Goal: Task Accomplishment & Management: Manage account settings

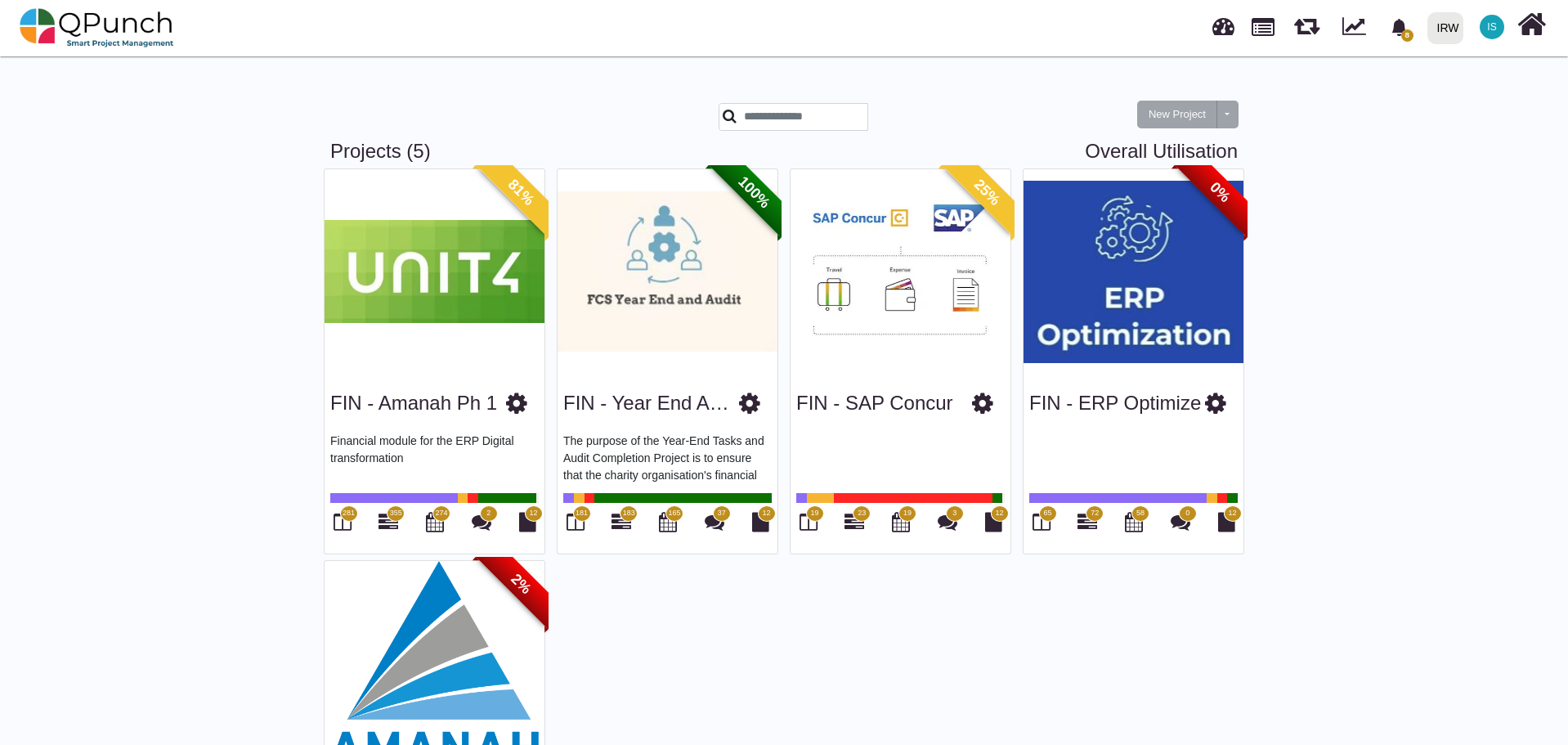
click at [407, 294] on img at bounding box center [435, 271] width 220 height 204
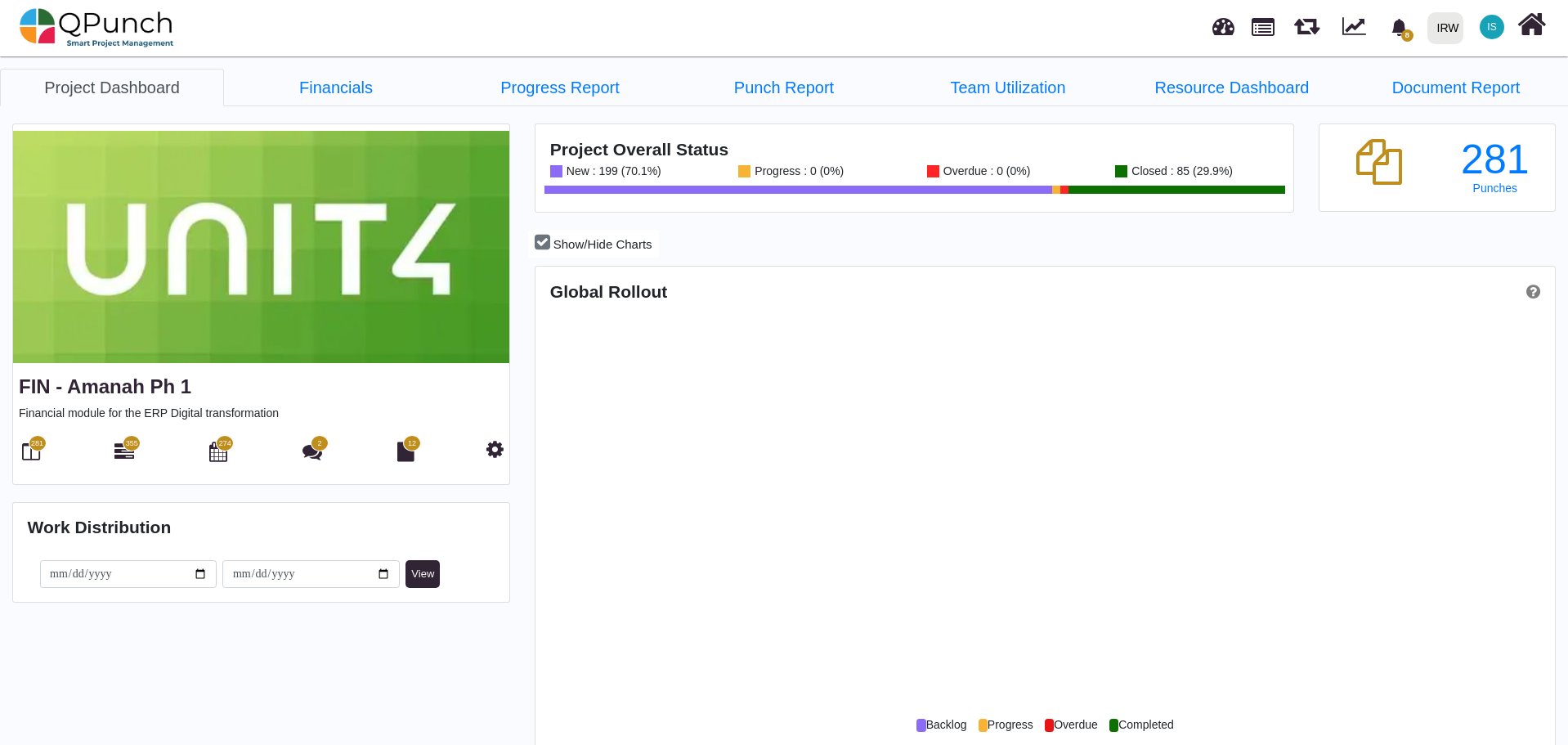
scroll to position [327, 338]
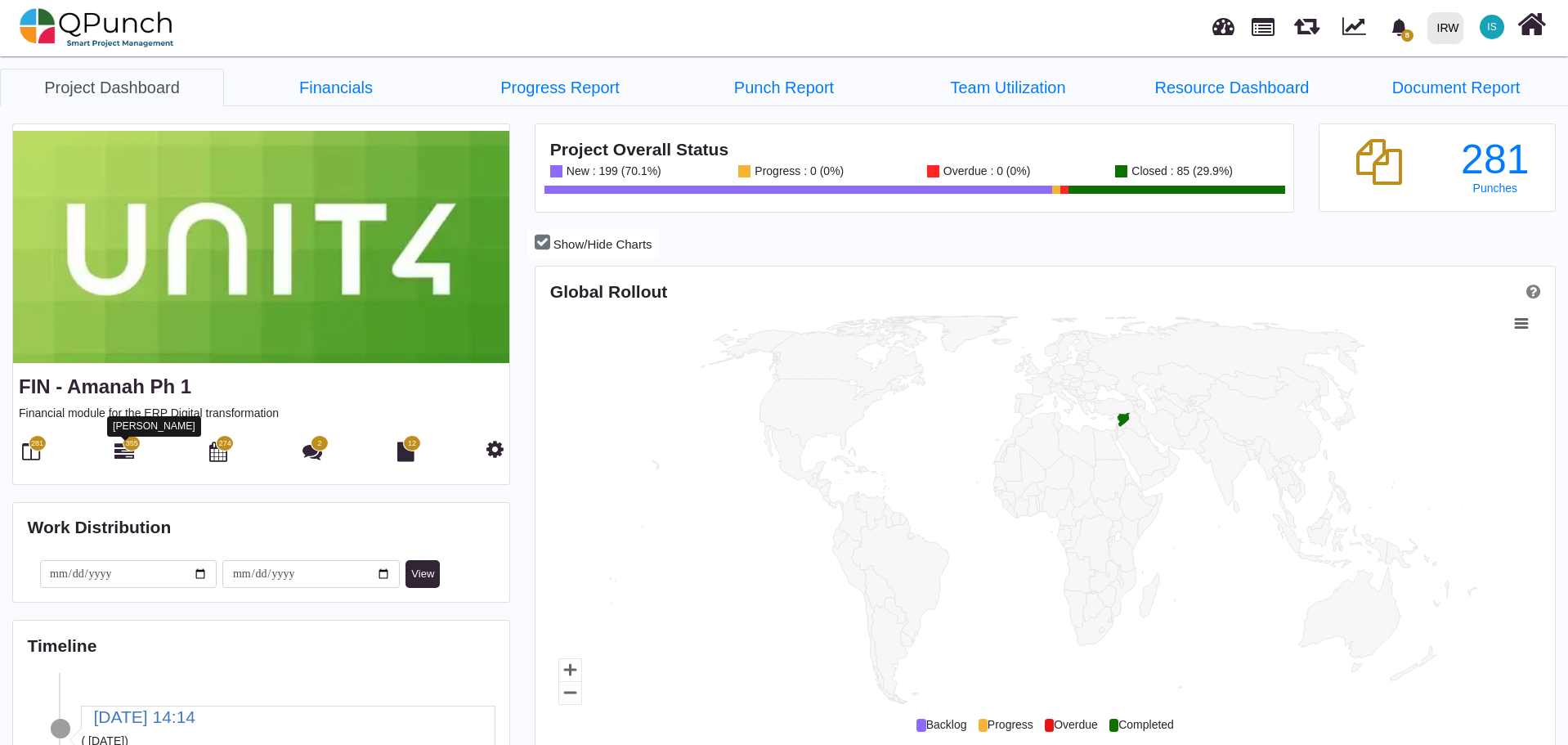
click at [127, 453] on icon at bounding box center [124, 452] width 20 height 20
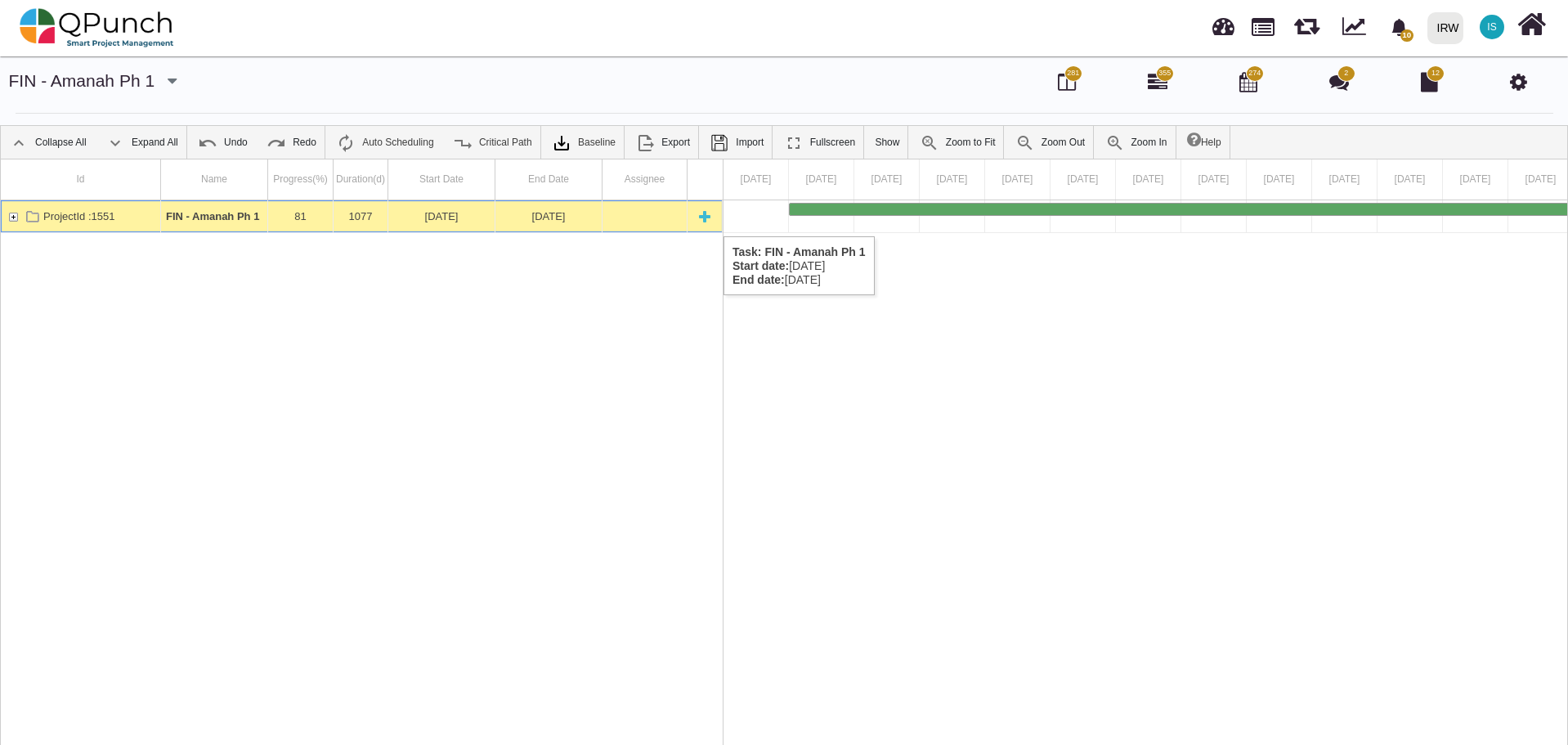
click at [11, 219] on div "ProjectId :1551" at bounding box center [13, 216] width 14 height 31
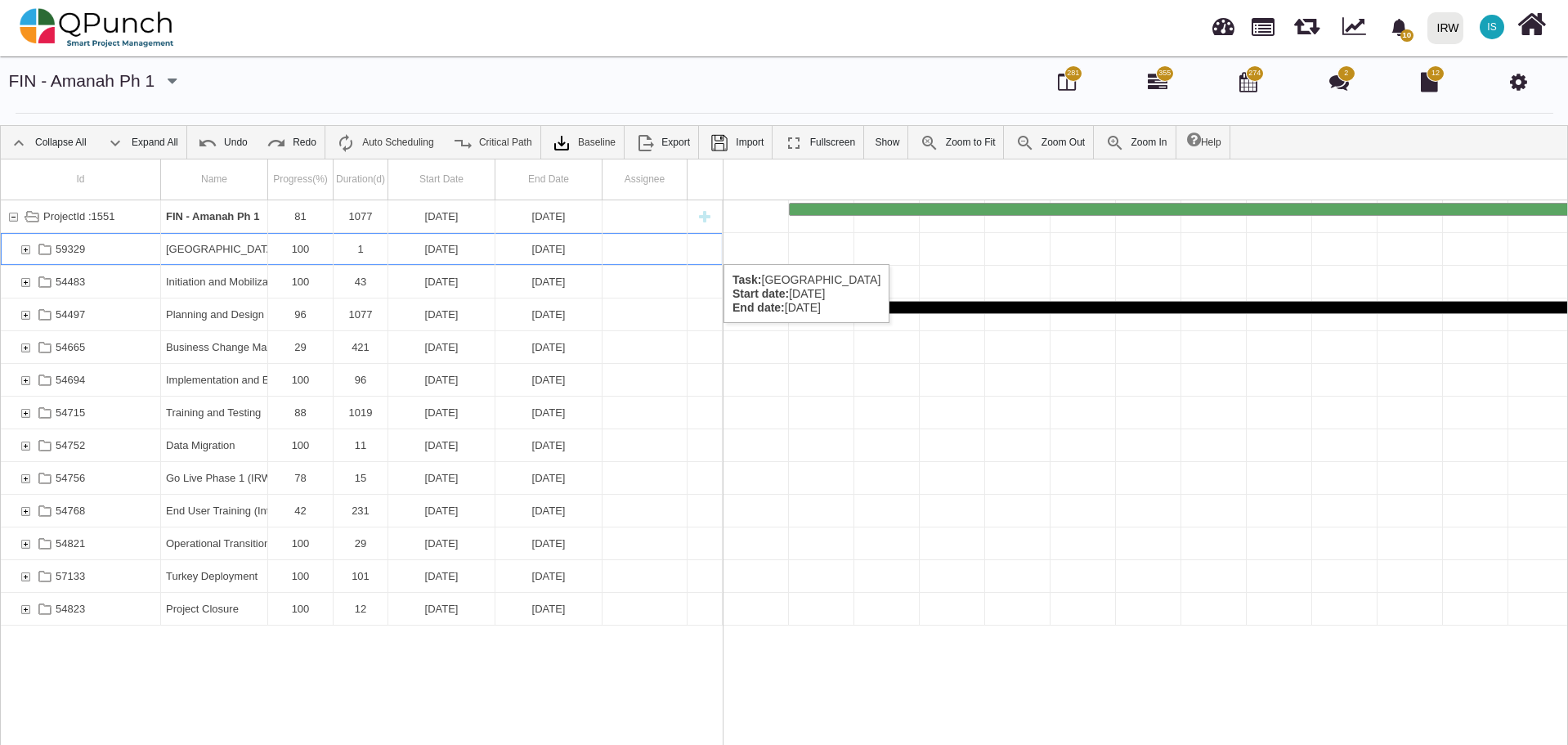
scroll to position [0, 62230]
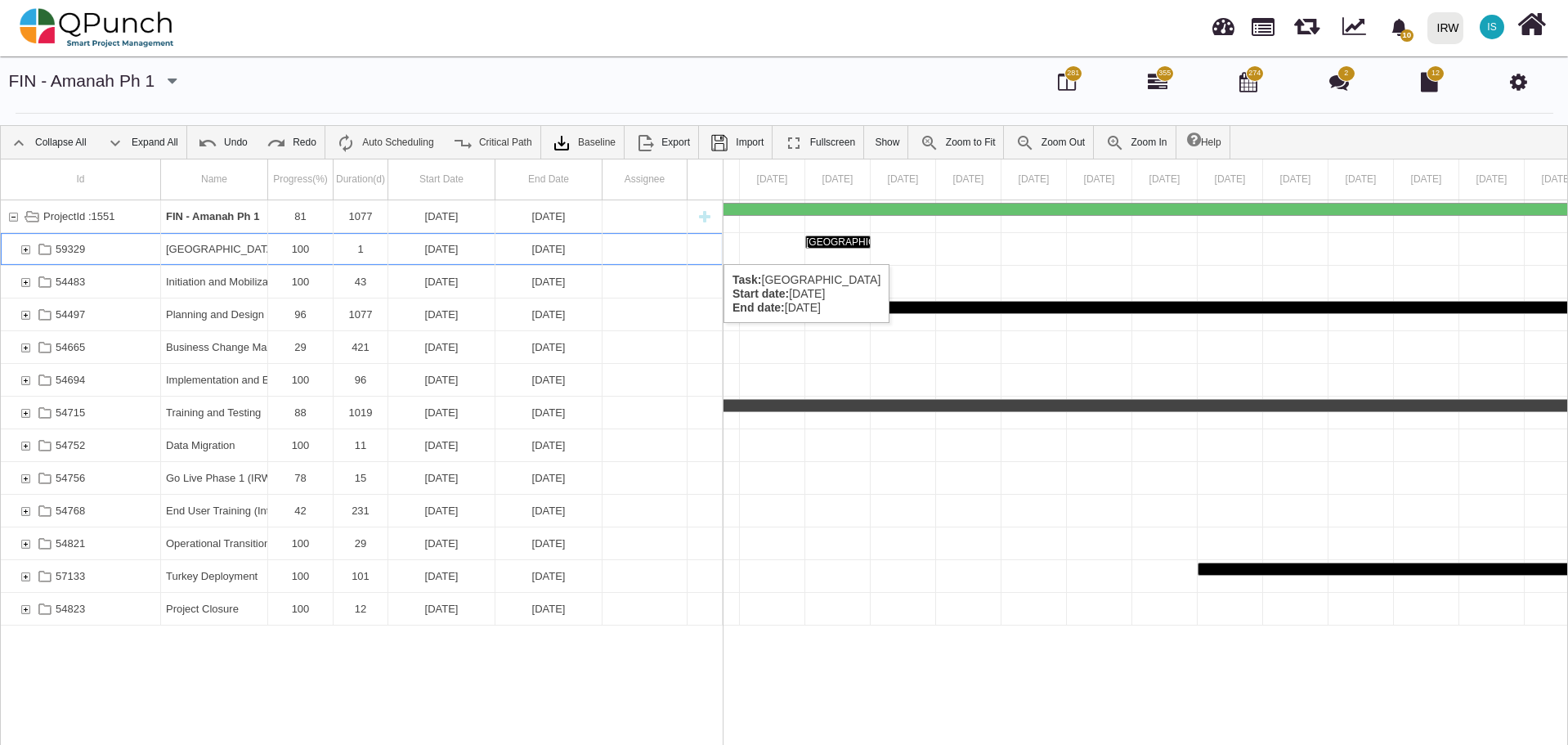
click at [22, 247] on div "59329" at bounding box center [25, 248] width 14 height 31
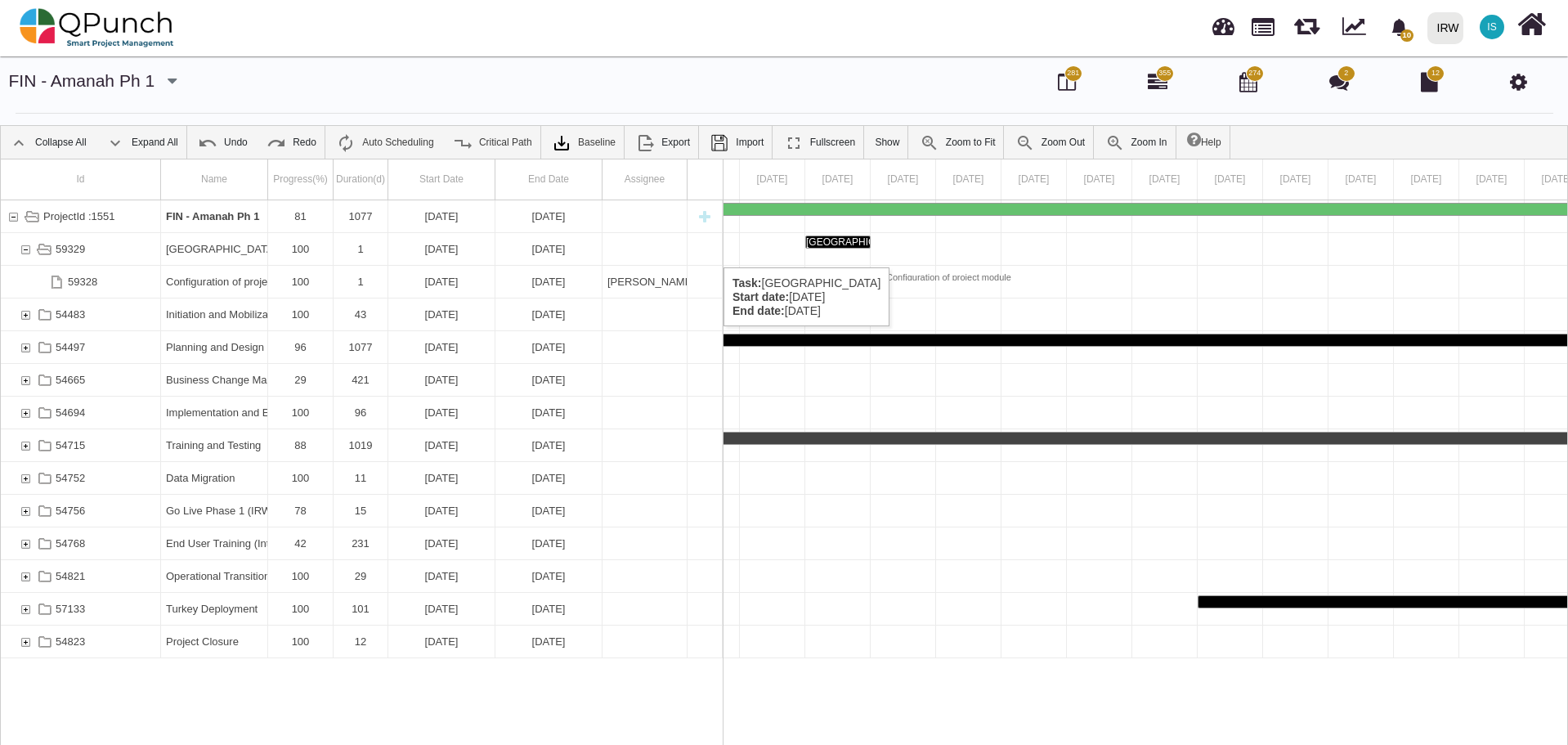
click at [27, 250] on div "59329" at bounding box center [25, 248] width 14 height 31
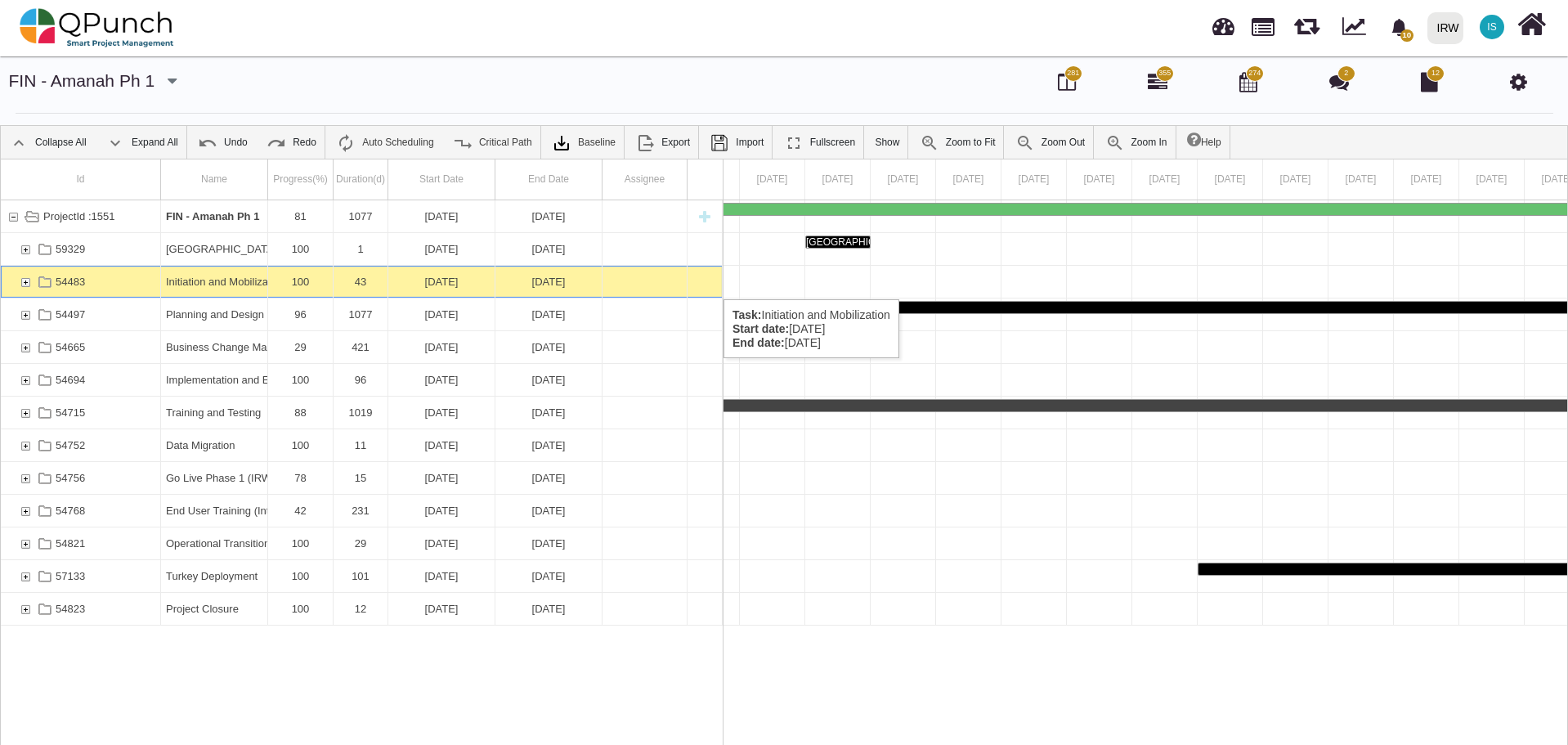
scroll to position [0, 2795]
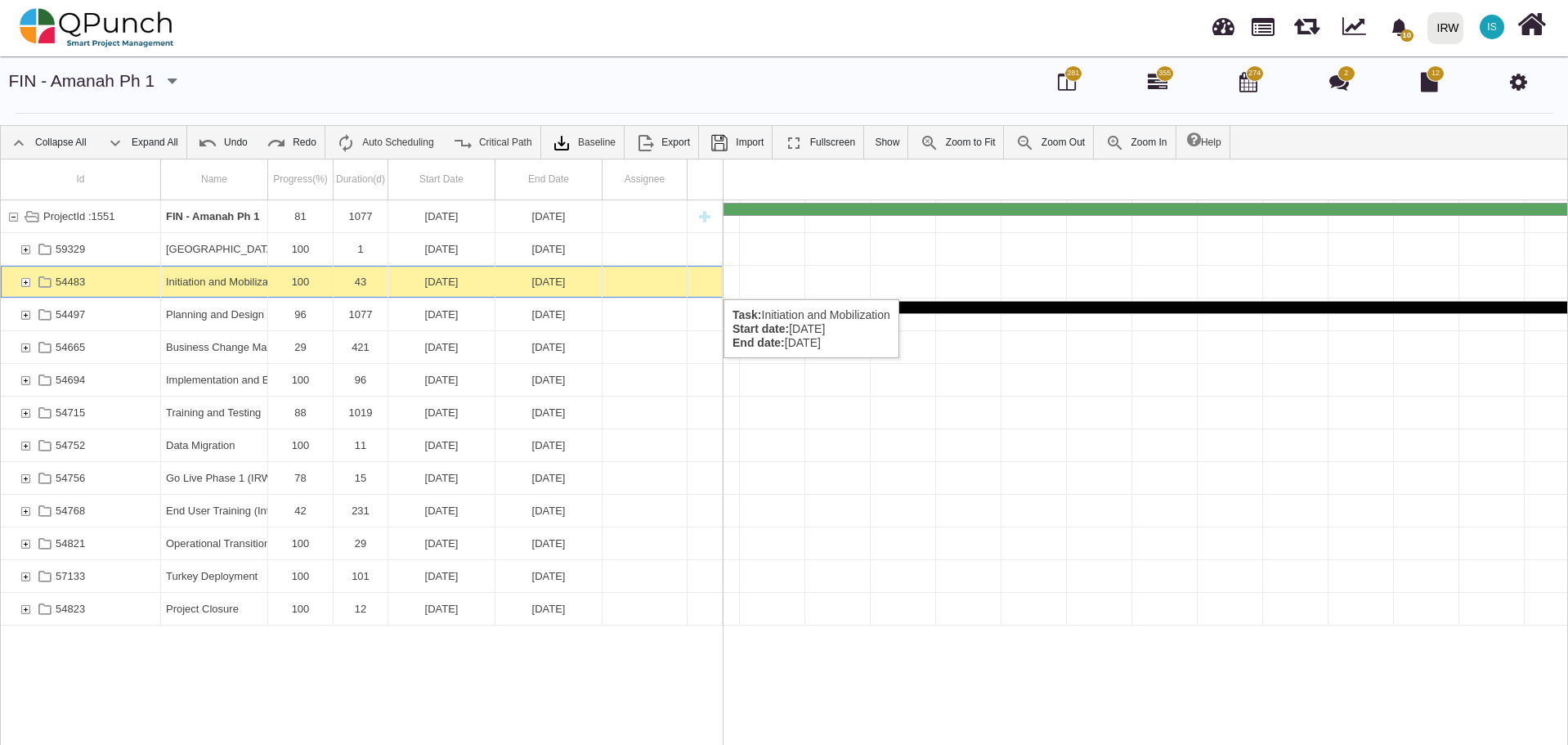
click at [26, 283] on div "54483" at bounding box center [25, 281] width 14 height 31
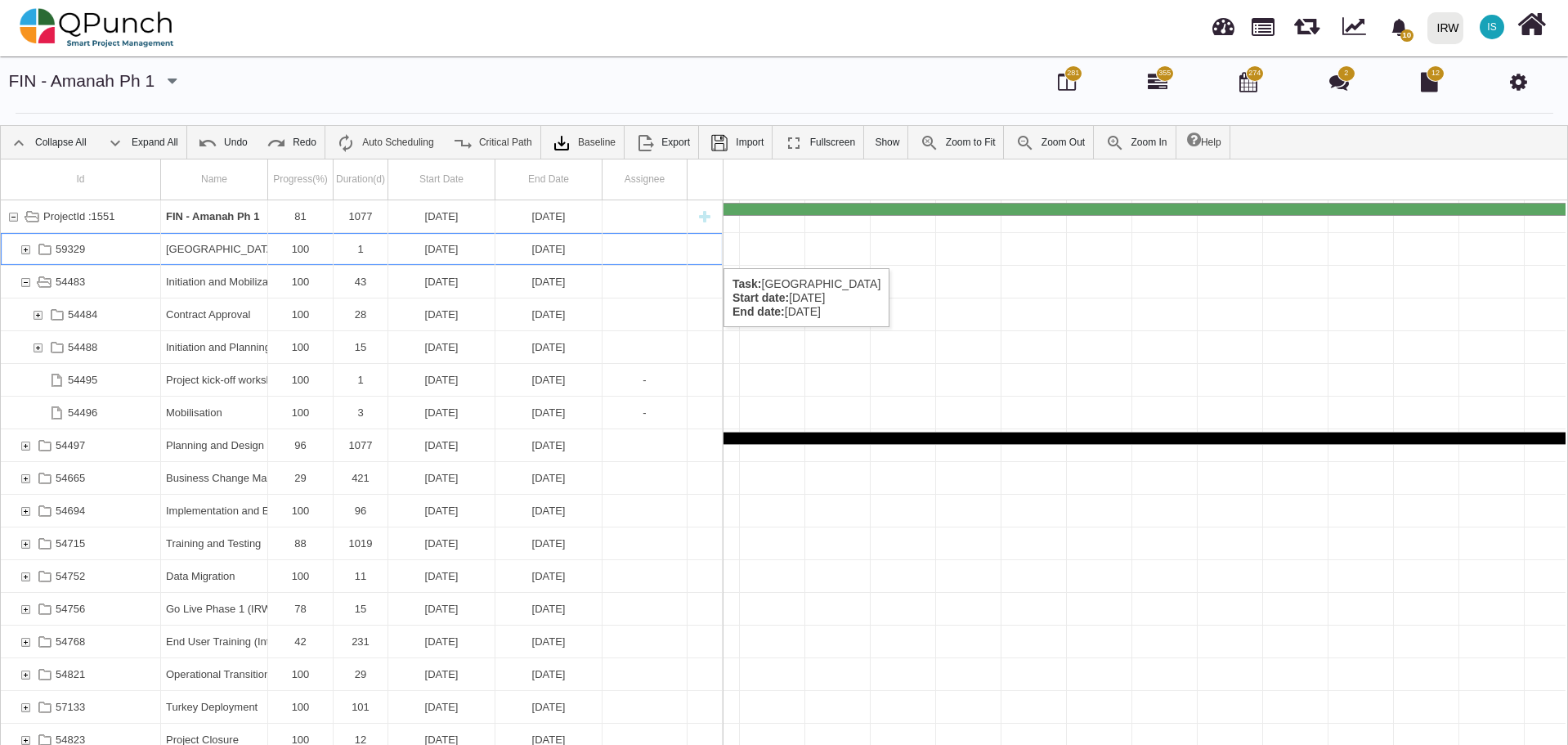
scroll to position [0, 62230]
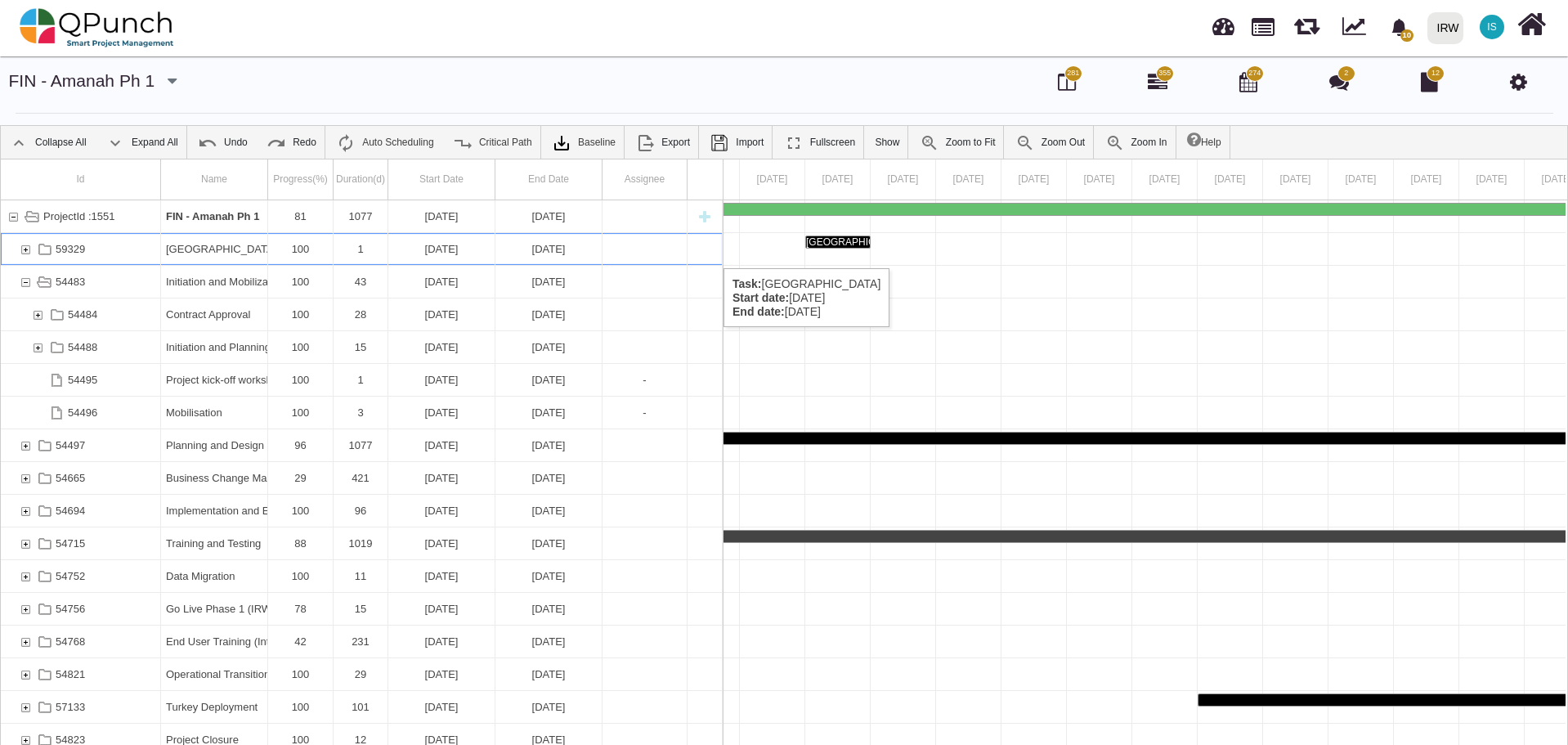
click at [27, 252] on div "59329" at bounding box center [25, 248] width 14 height 31
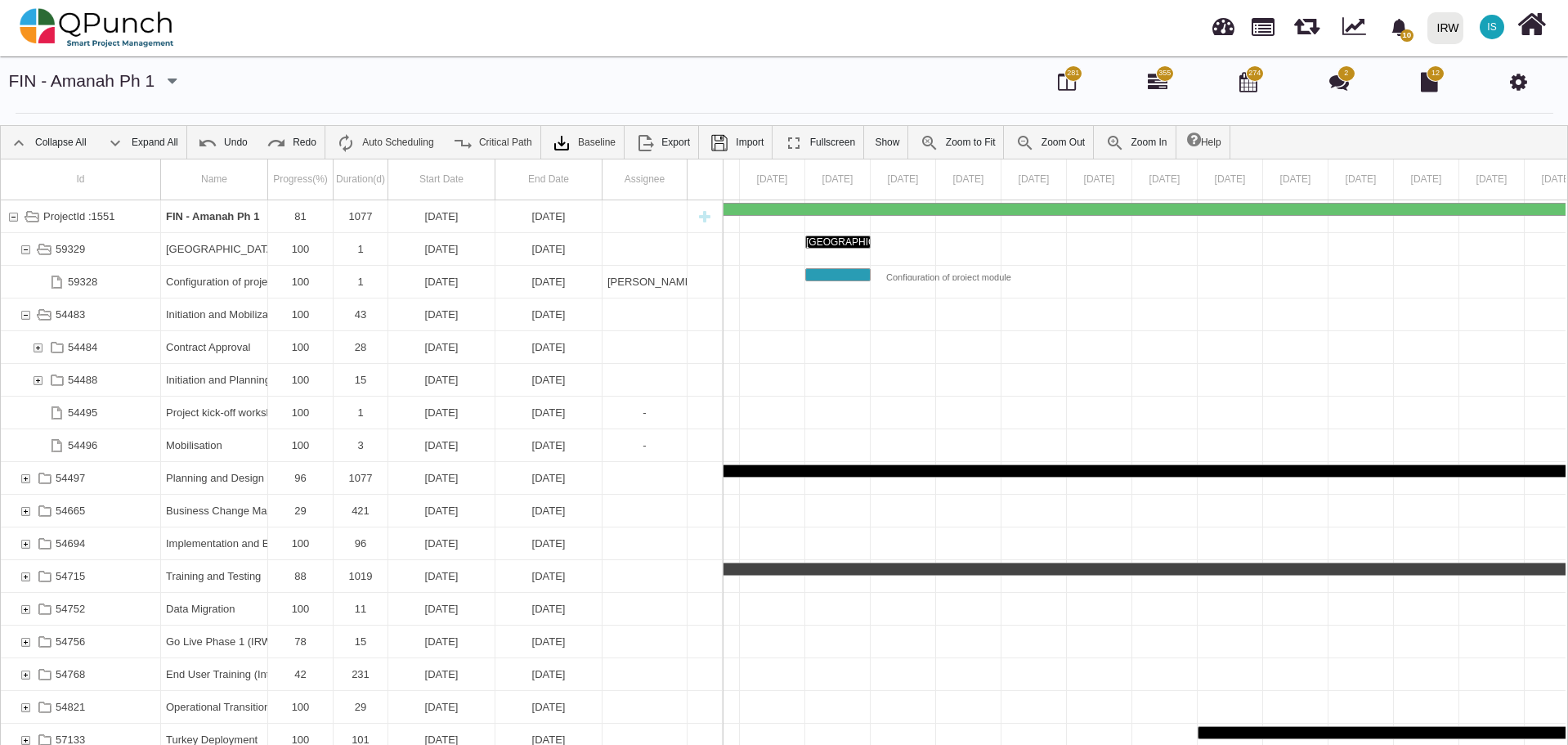
click at [27, 251] on div "59329" at bounding box center [25, 248] width 14 height 31
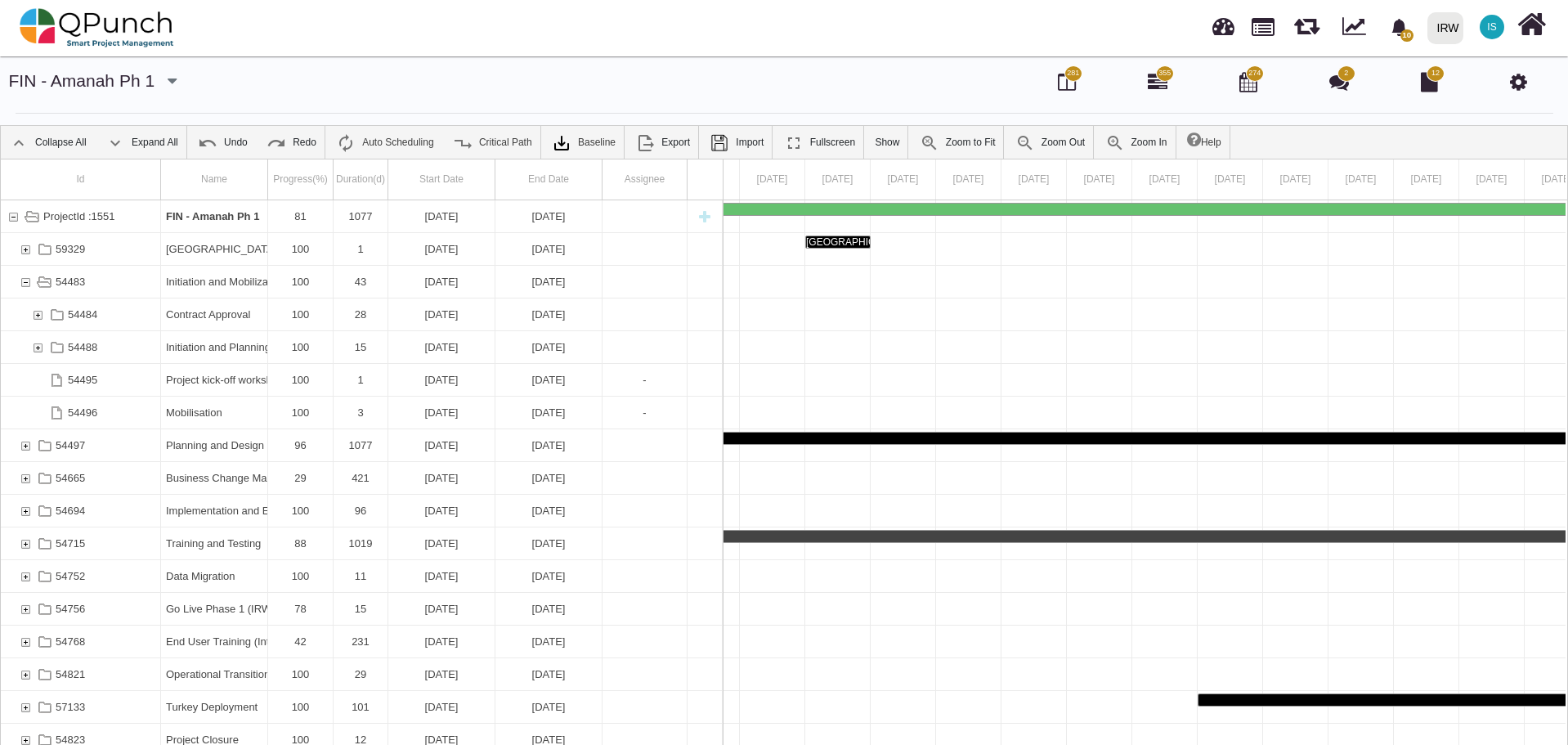
click at [27, 251] on div "59329" at bounding box center [25, 248] width 14 height 31
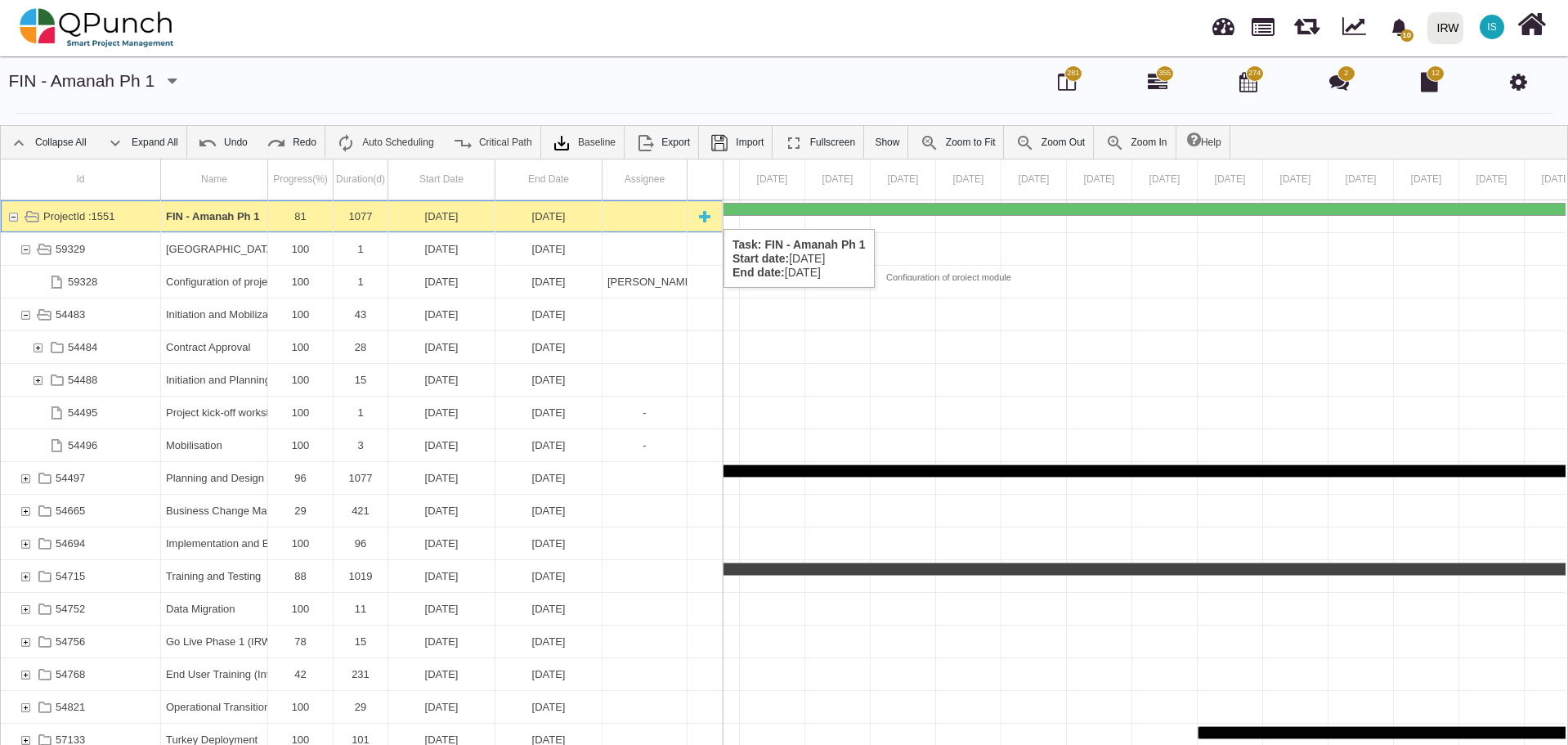
click at [11, 212] on div "ProjectId :1551" at bounding box center [13, 216] width 14 height 31
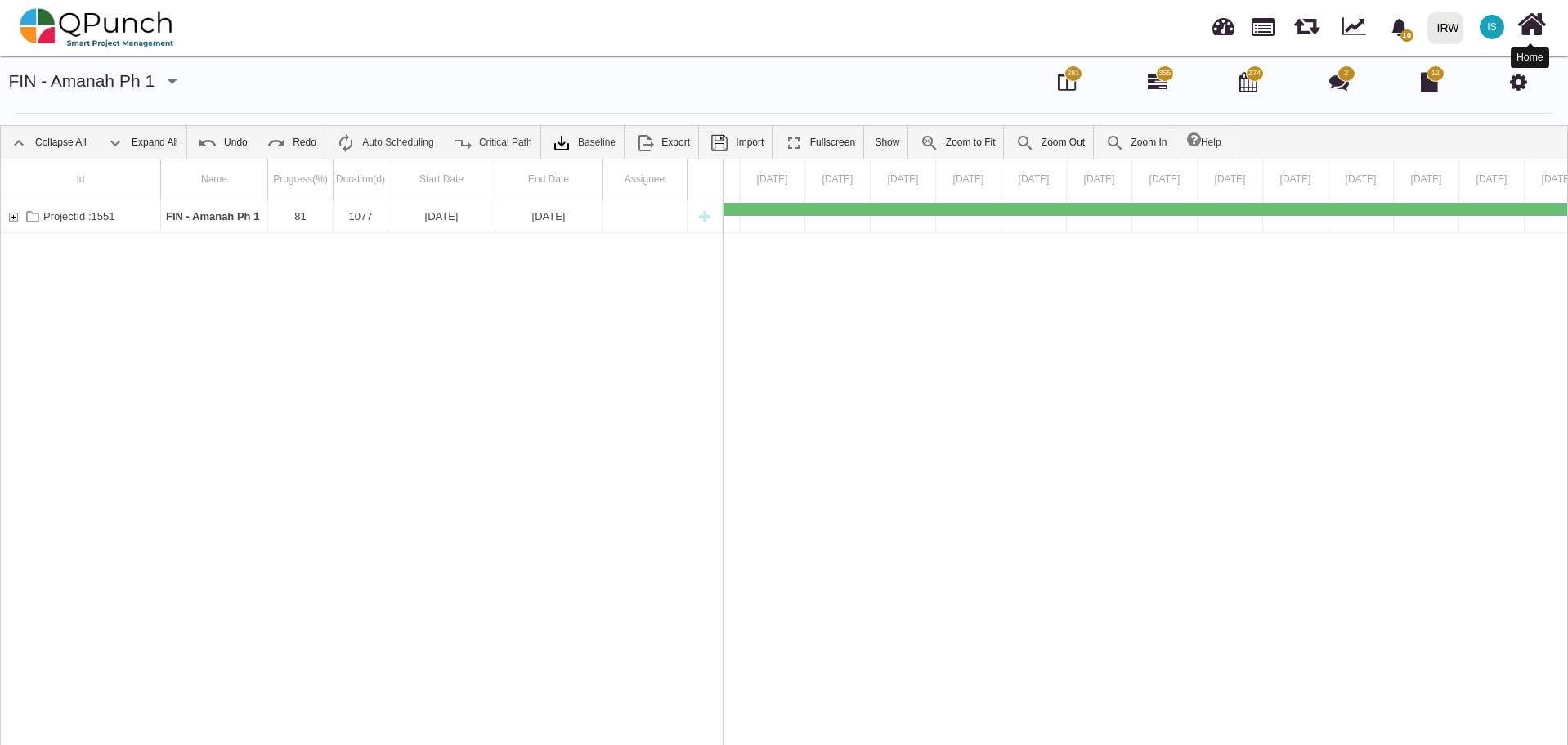
click at [1536, 22] on icon at bounding box center [1531, 24] width 29 height 31
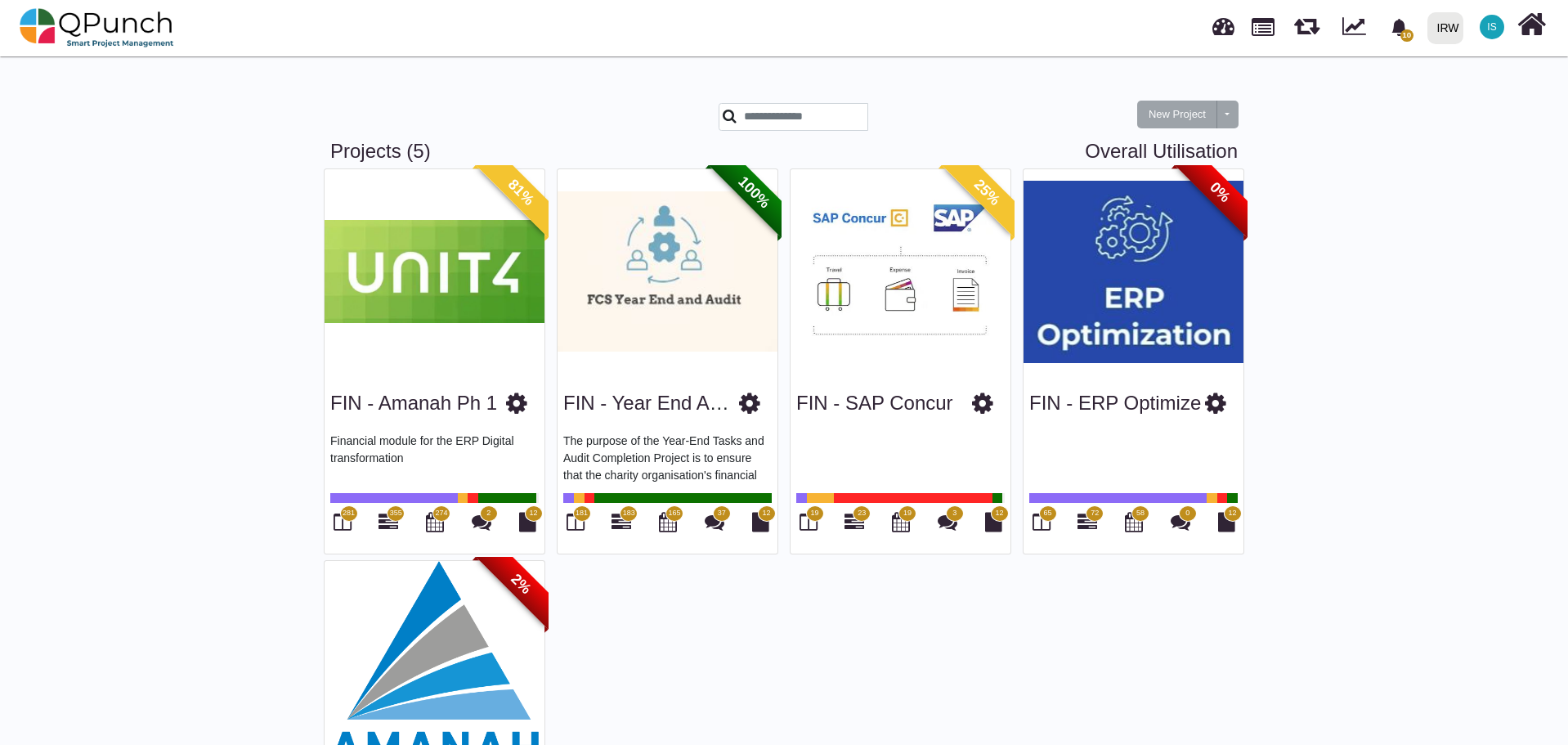
click at [344, 514] on span "281" at bounding box center [349, 513] width 13 height 12
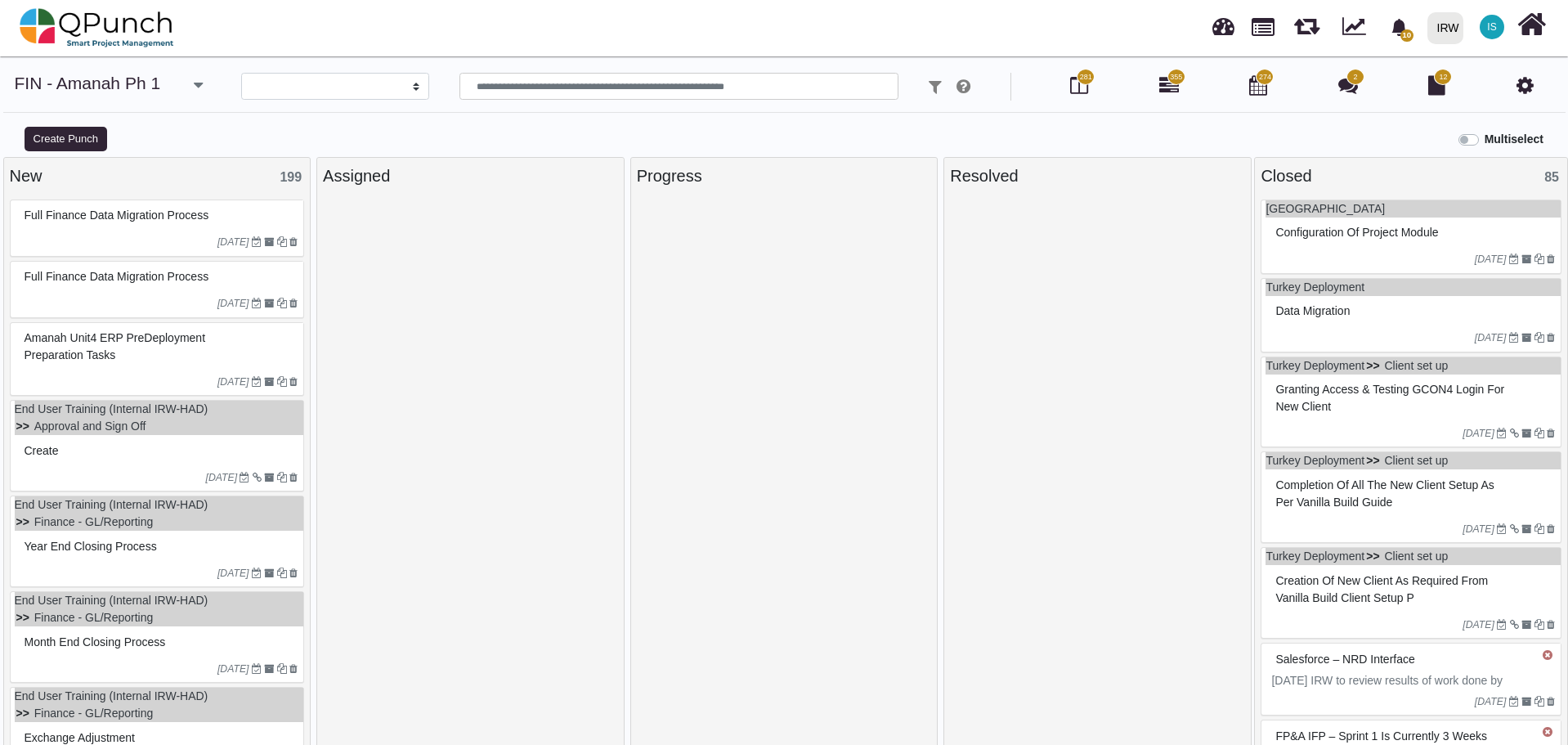
select select
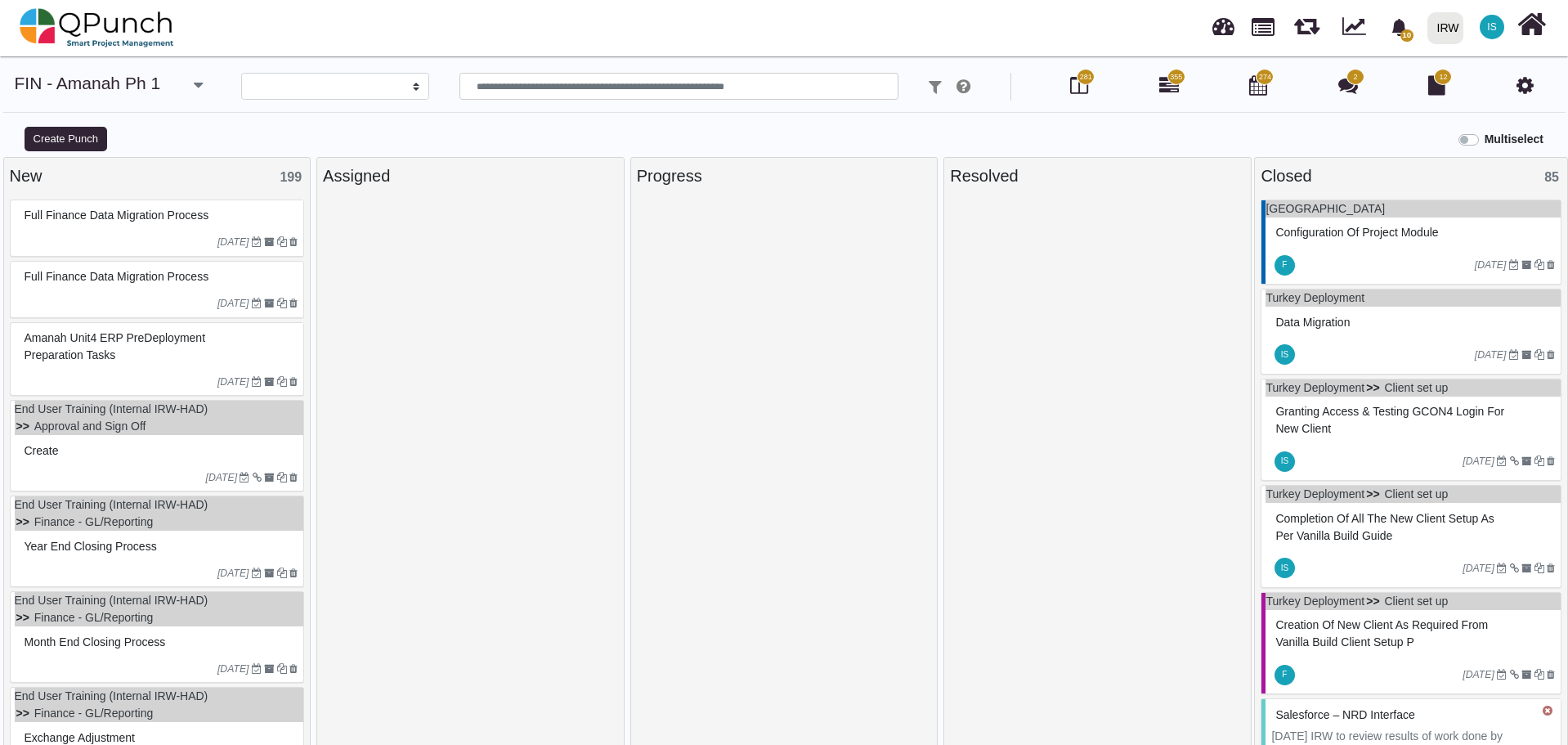
click at [1524, 88] on icon at bounding box center [1524, 85] width 17 height 20
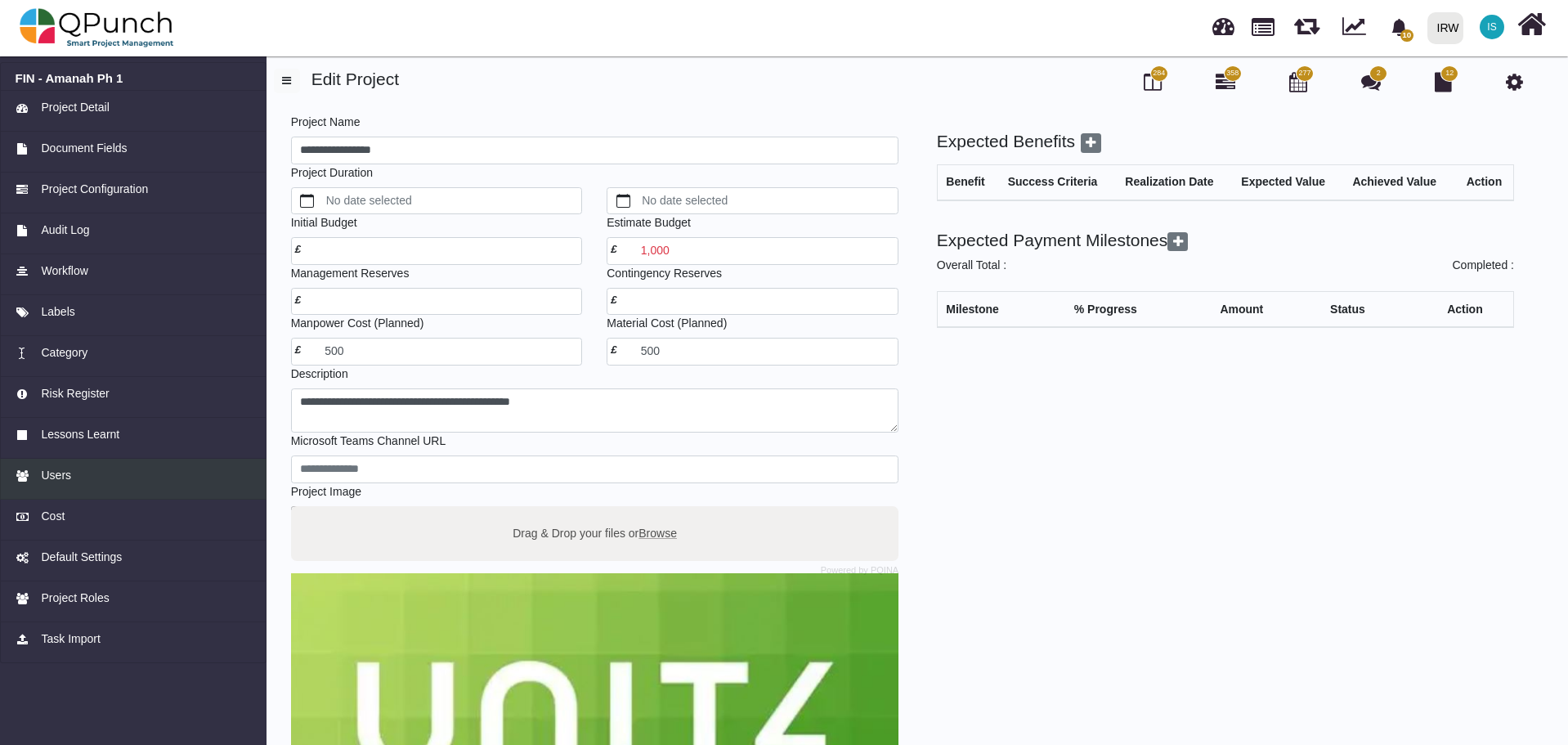
click at [46, 473] on span "Users" at bounding box center [56, 475] width 31 height 17
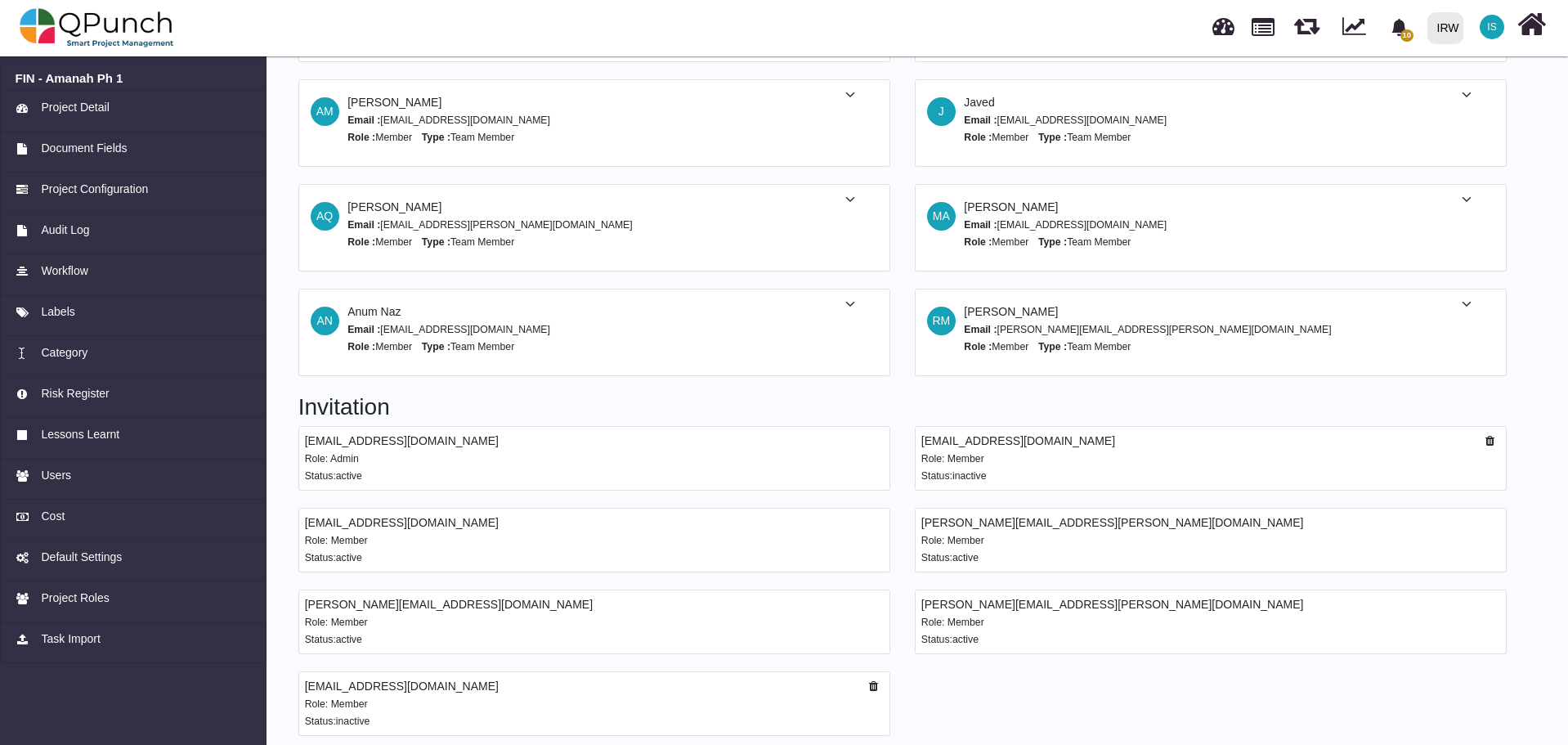
scroll to position [477, 0]
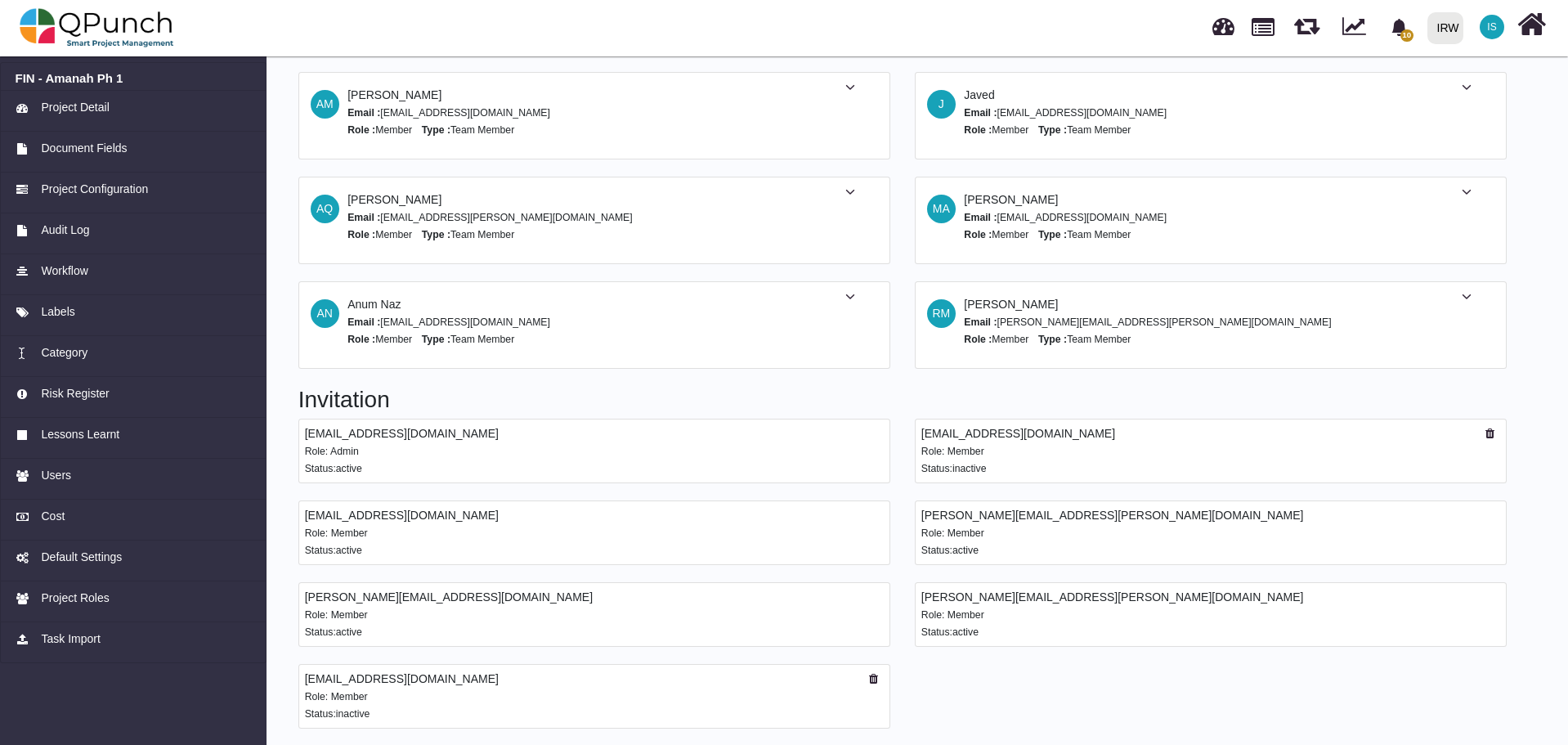
click at [354, 708] on small "Status:inactive" at bounding box center [337, 714] width 66 height 12
click at [354, 714] on small "Status:inactive" at bounding box center [337, 714] width 66 height 12
click at [353, 714] on small "Status:inactive" at bounding box center [337, 714] width 66 height 12
drag, startPoint x: 355, startPoint y: 687, endPoint x: 401, endPoint y: 694, distance: 46.5
click at [401, 694] on div "Role: Member" at bounding box center [594, 696] width 578 height 17
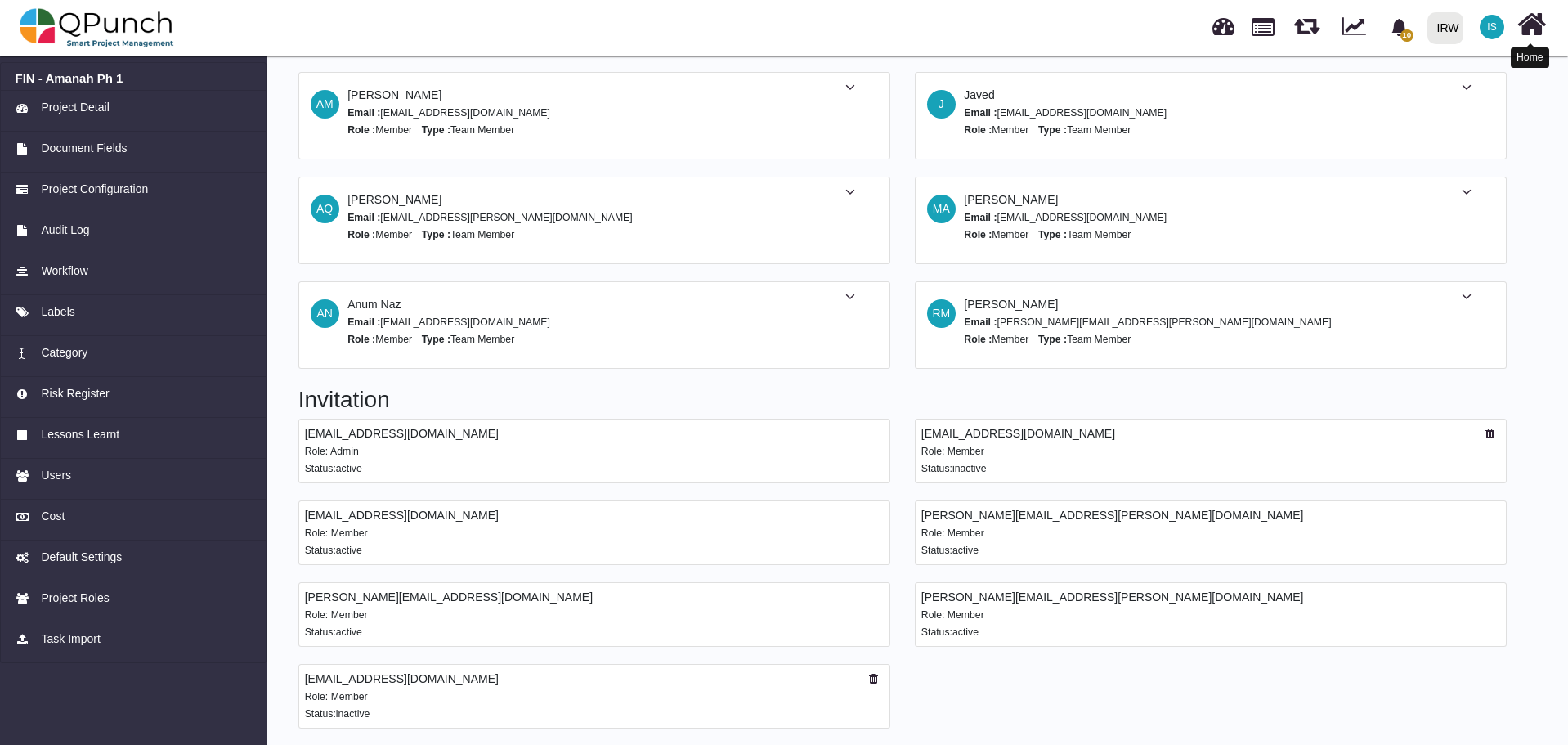
click at [1528, 22] on icon at bounding box center [1531, 24] width 29 height 31
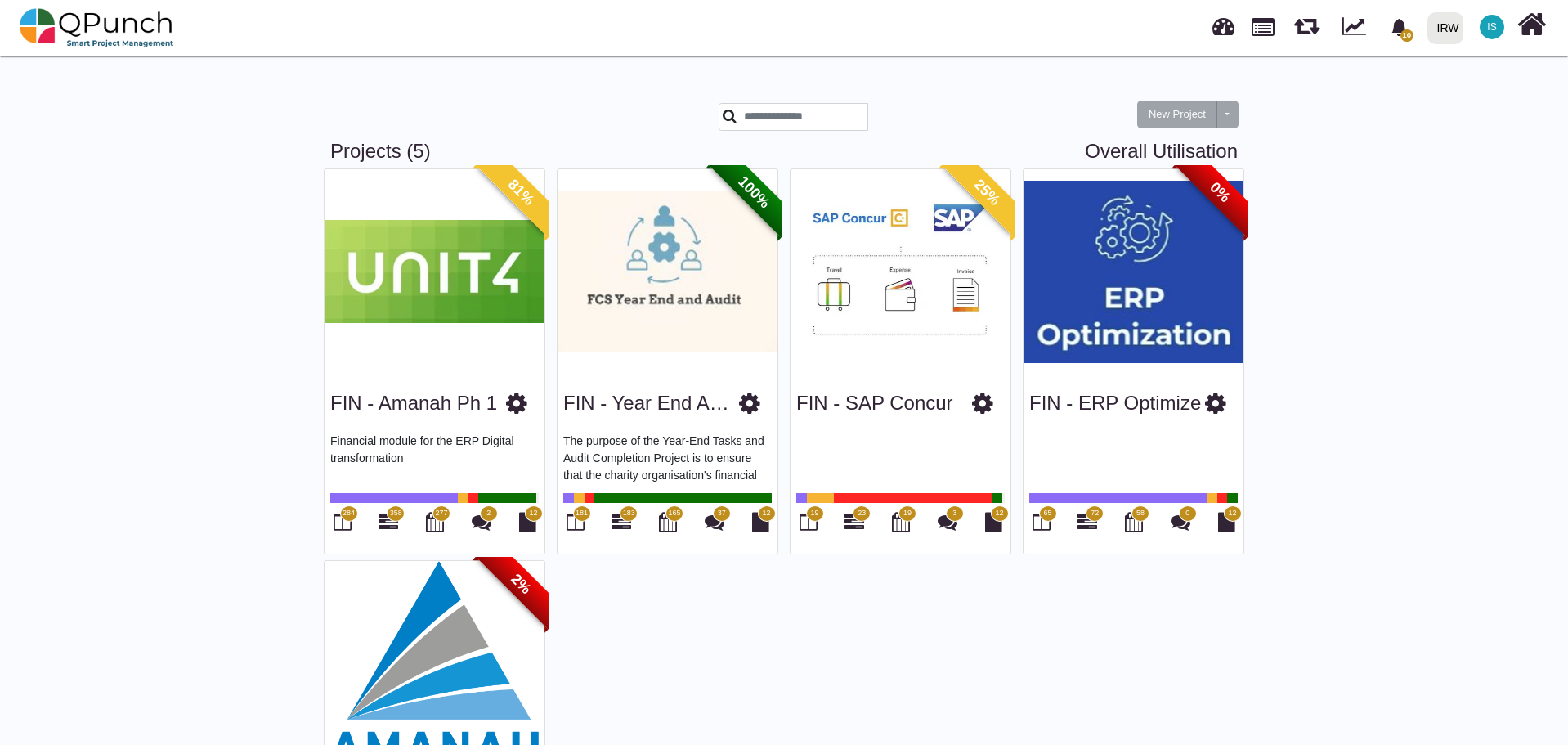
drag, startPoint x: 331, startPoint y: 406, endPoint x: 507, endPoint y: 407, distance: 176.0
click at [507, 407] on div "FIN - Amanah Ph 1" at bounding box center [435, 400] width 209 height 41
copy div "FIN - Amanah Ph 1"
click at [515, 406] on icon at bounding box center [516, 402] width 22 height 24
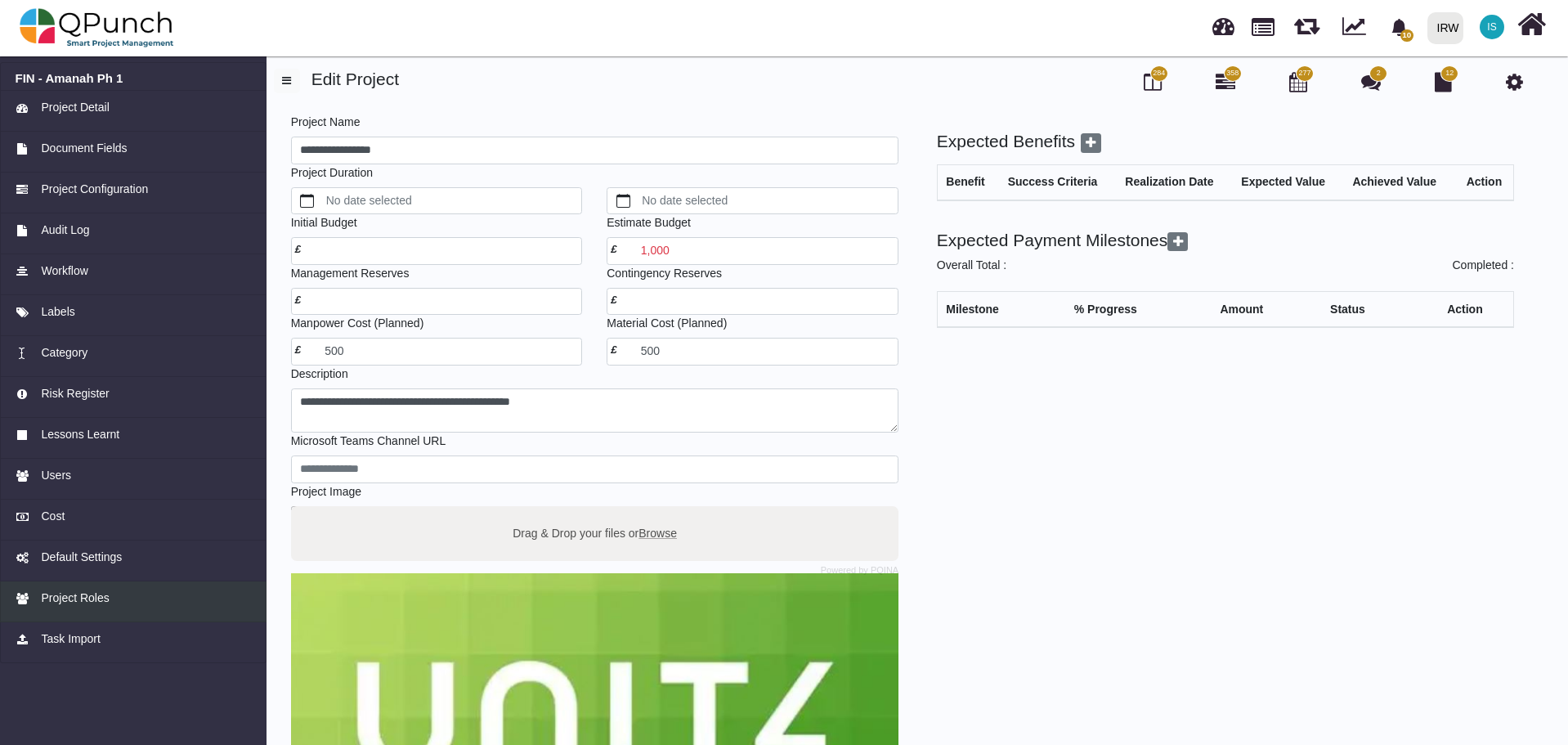
click at [68, 597] on span "Project Roles" at bounding box center [74, 597] width 67 height 17
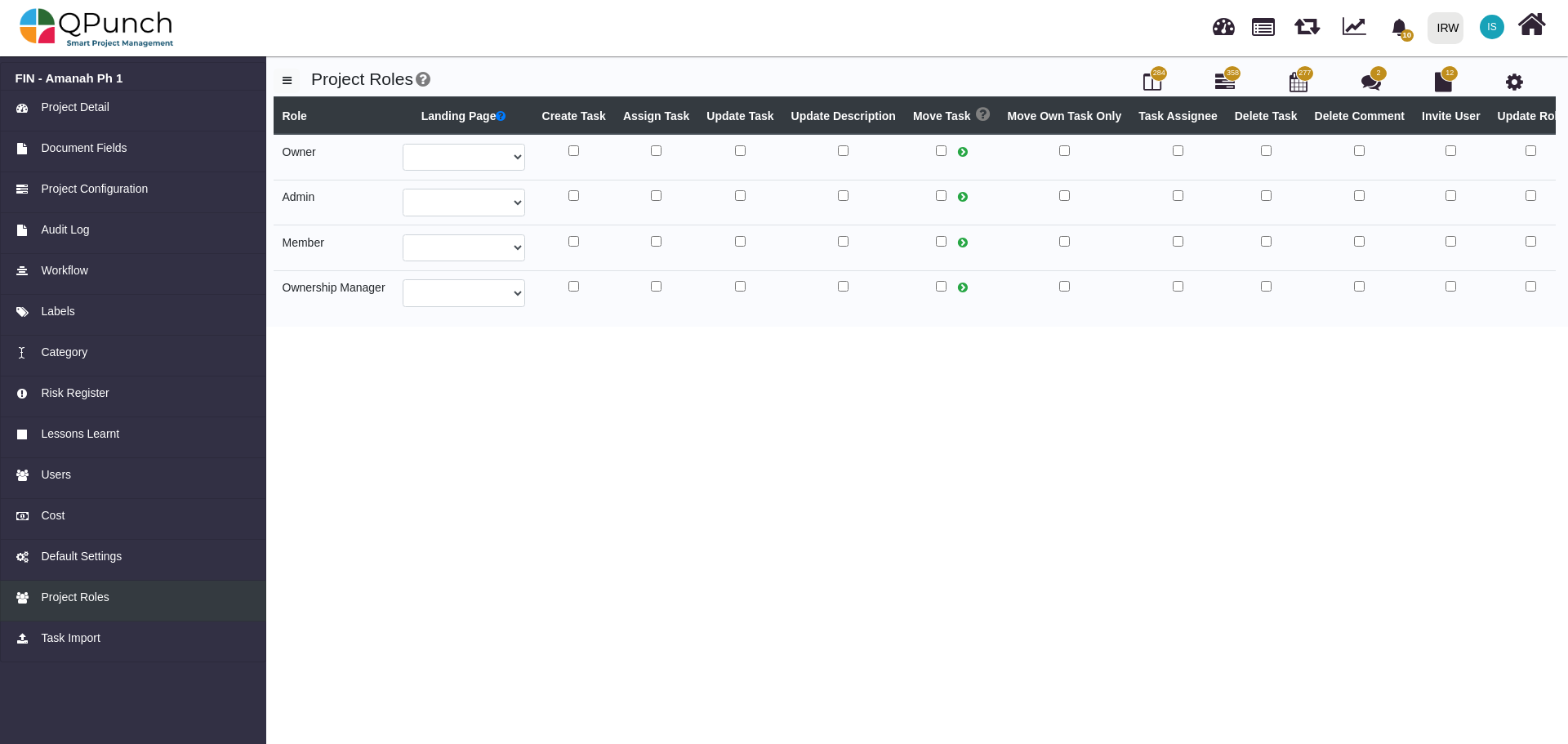
select select
select select "*"
select select
click at [58, 474] on span "Users" at bounding box center [56, 474] width 31 height 17
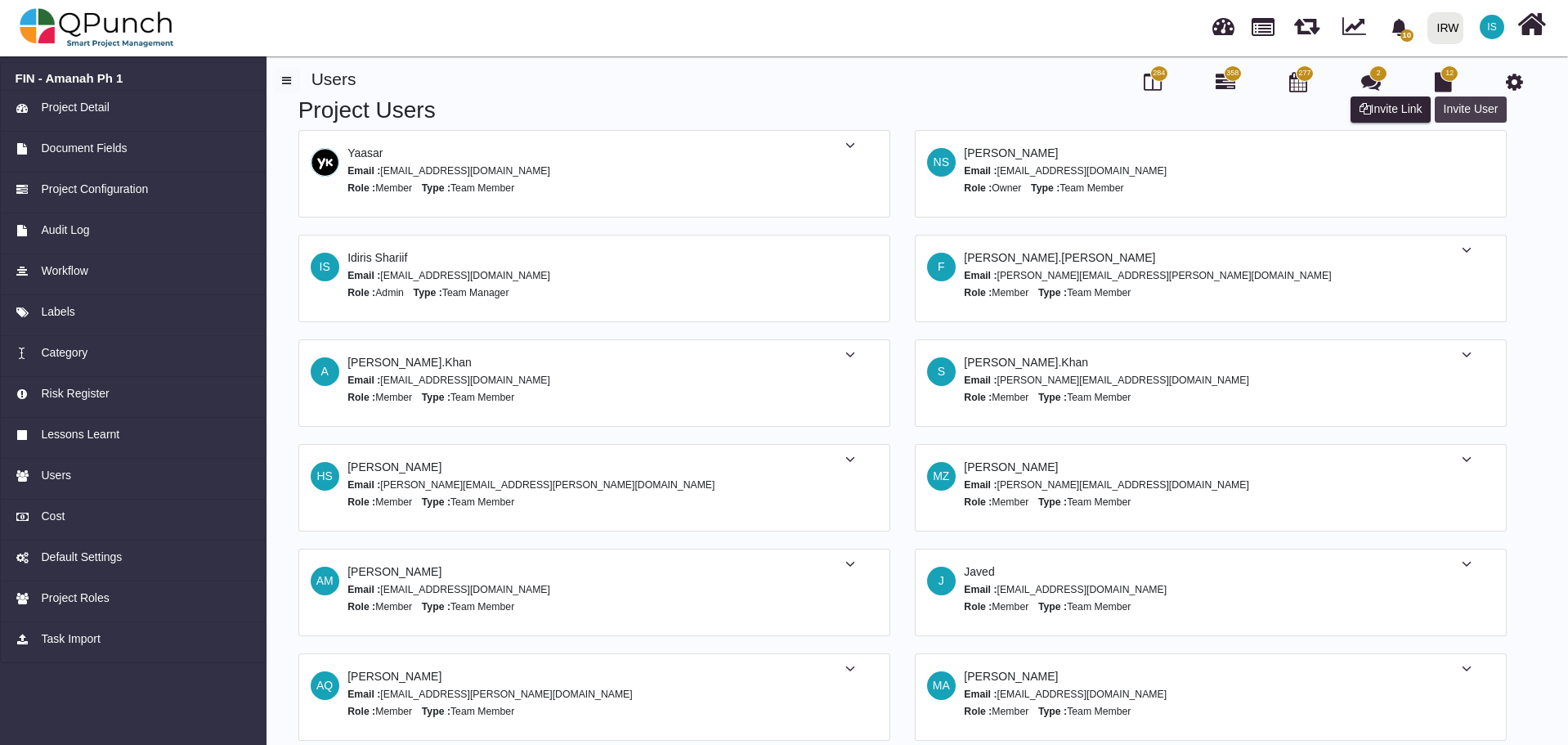
click at [1456, 106] on button "Invite User" at bounding box center [1470, 109] width 72 height 26
select select "*"
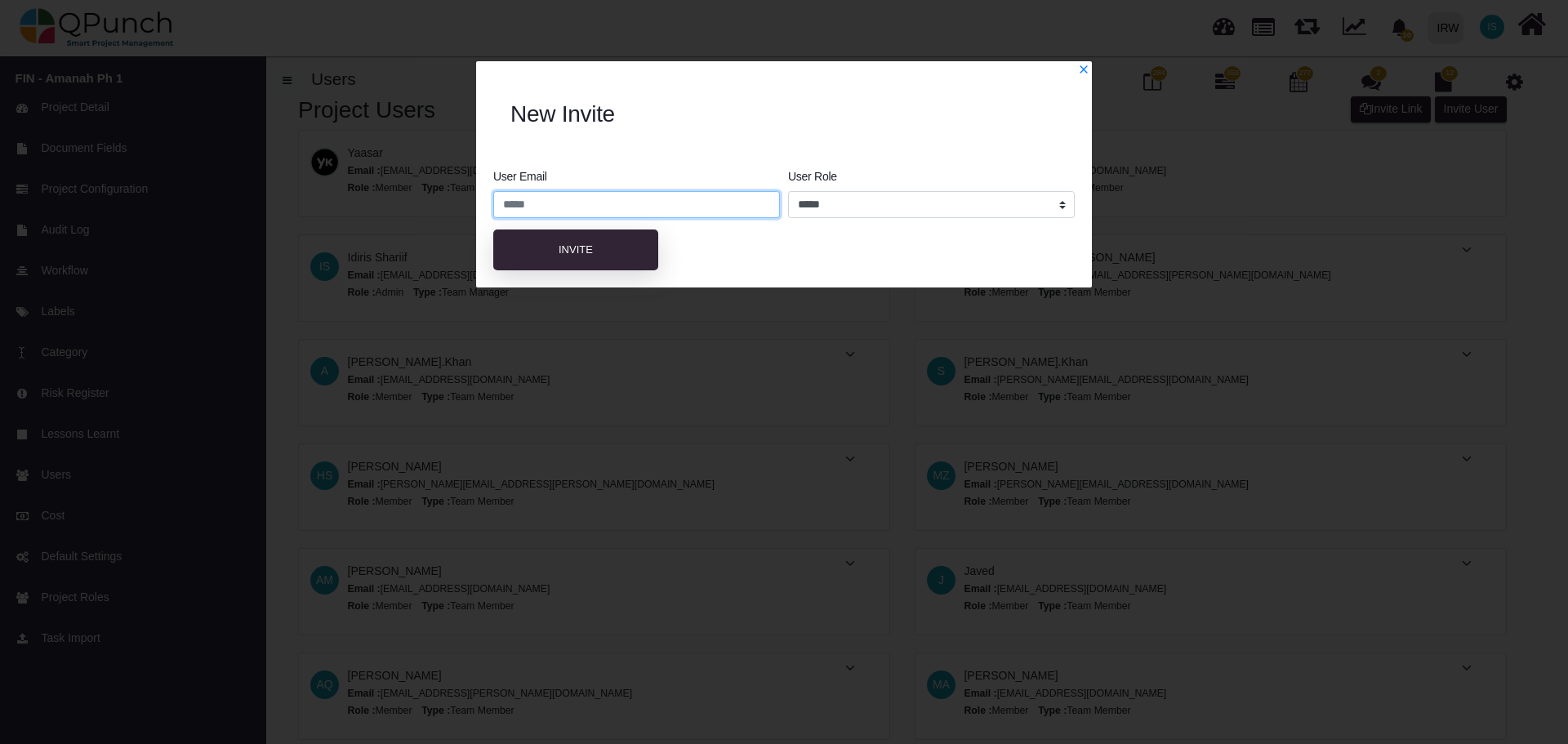
click at [687, 204] on input "email" at bounding box center [637, 205] width 287 height 28
drag, startPoint x: 610, startPoint y: 203, endPoint x: 351, endPoint y: 184, distance: 259.7
click at [351, 184] on div "**********" at bounding box center [784, 372] width 1568 height 744
paste input "**********"
drag, startPoint x: 573, startPoint y: 204, endPoint x: 431, endPoint y: 185, distance: 143.3
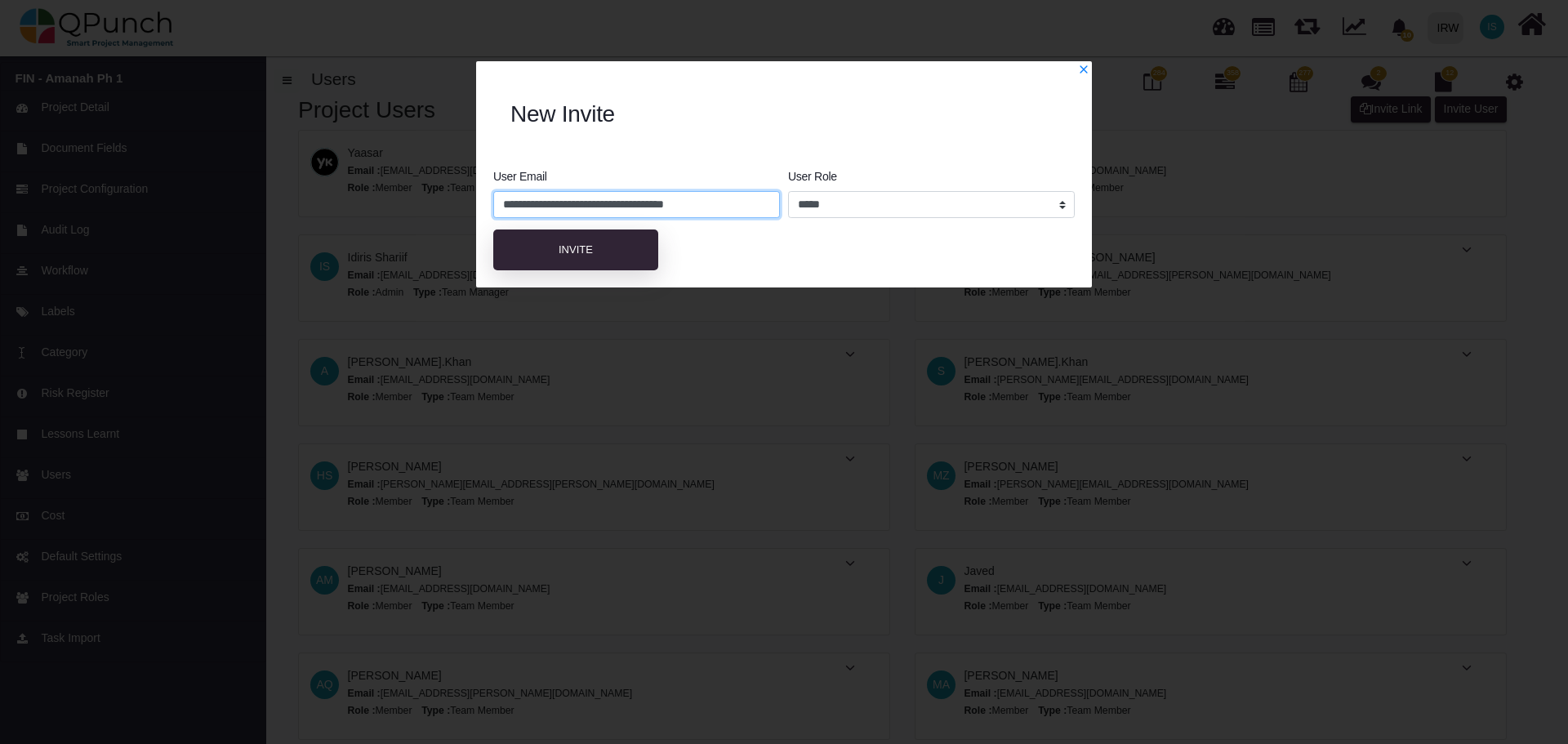
click at [403, 200] on div "**********" at bounding box center [784, 372] width 1568 height 744
click at [663, 208] on input "**********" at bounding box center [637, 205] width 287 height 28
type input "**********"
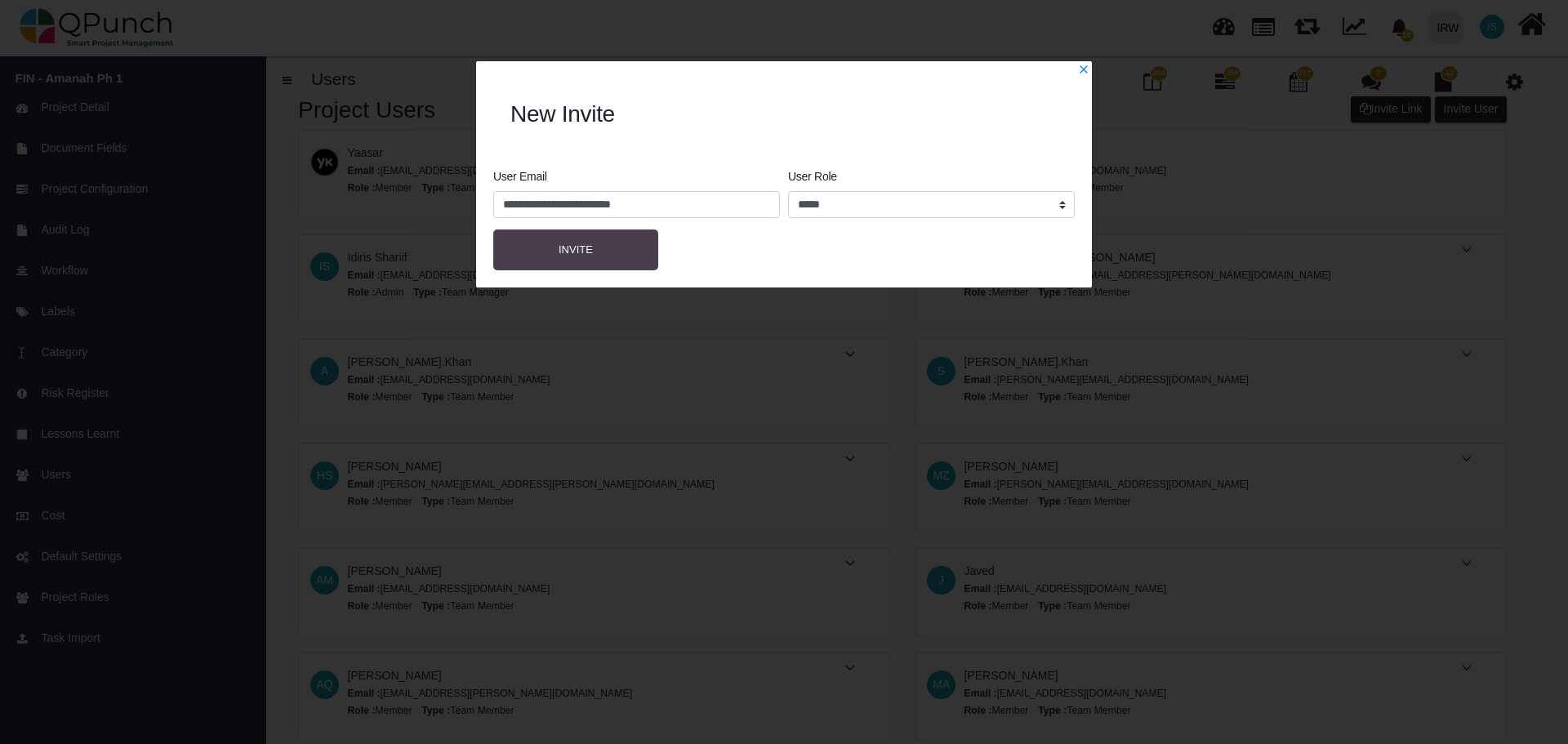
click at [603, 246] on button "Invite" at bounding box center [576, 249] width 165 height 40
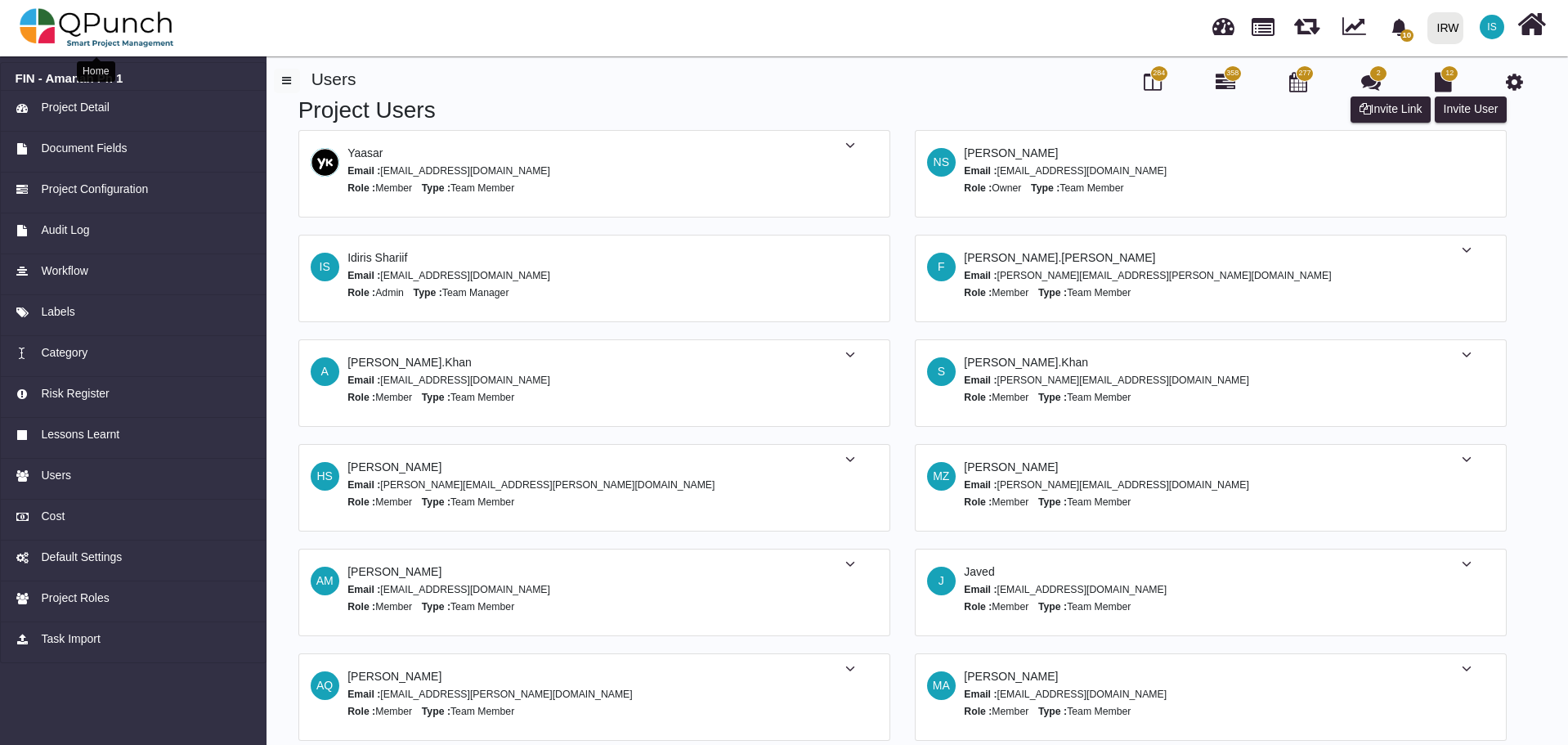
click at [35, 32] on img at bounding box center [97, 28] width 155 height 49
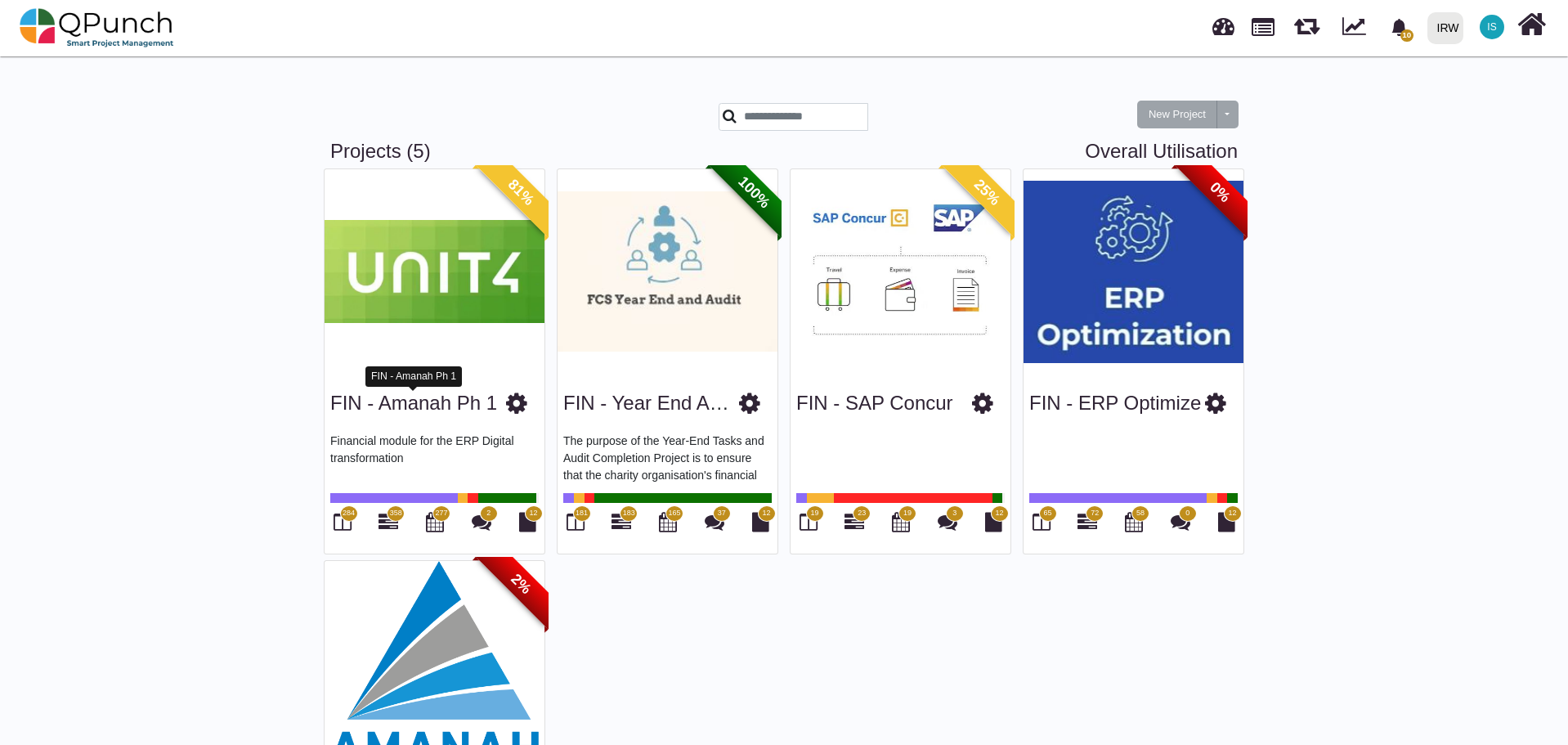
click at [446, 379] on div "FIN - Amanah Ph 1" at bounding box center [413, 376] width 96 height 21
click at [446, 295] on img at bounding box center [435, 271] width 220 height 204
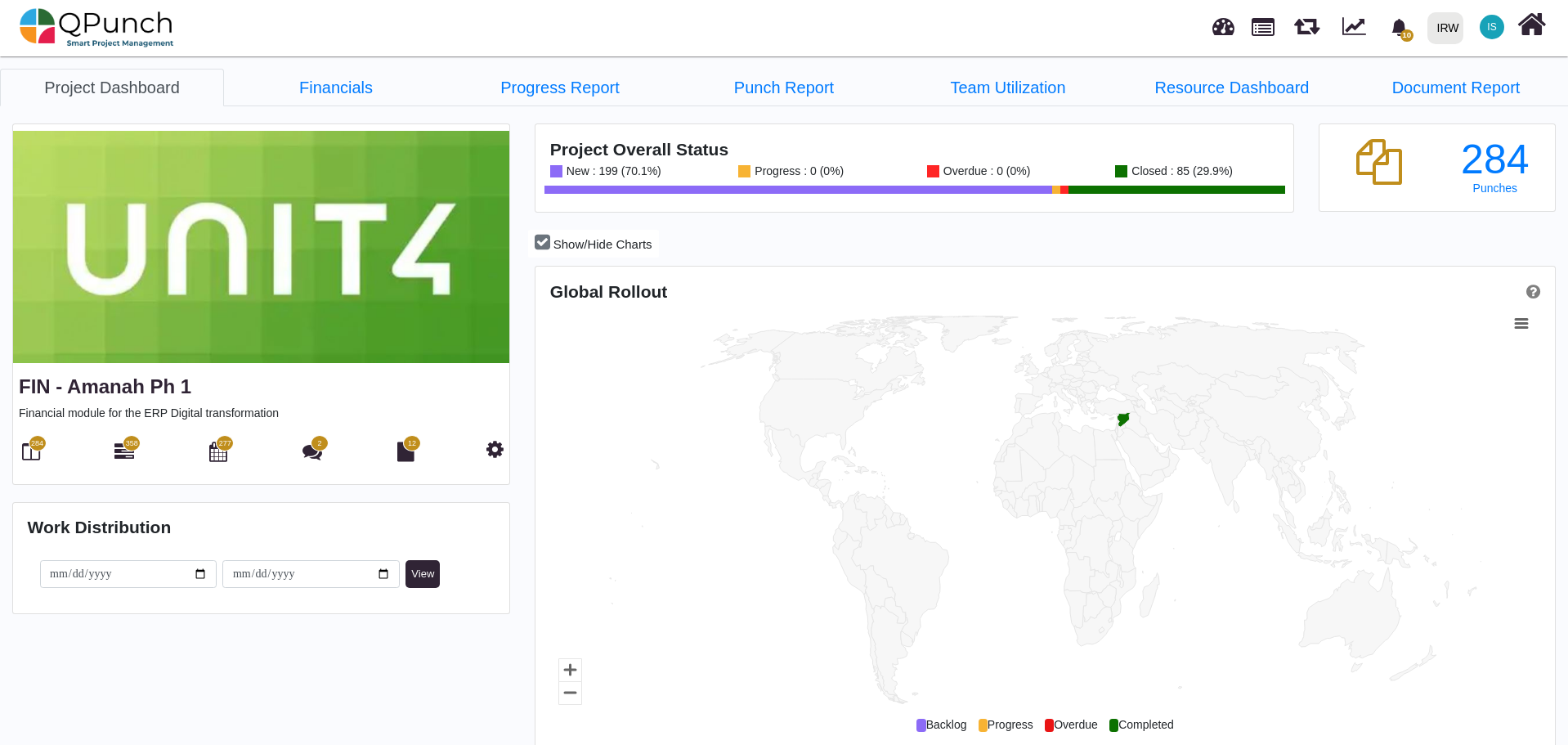
scroll to position [327, 338]
click at [39, 452] on icon at bounding box center [31, 452] width 18 height 20
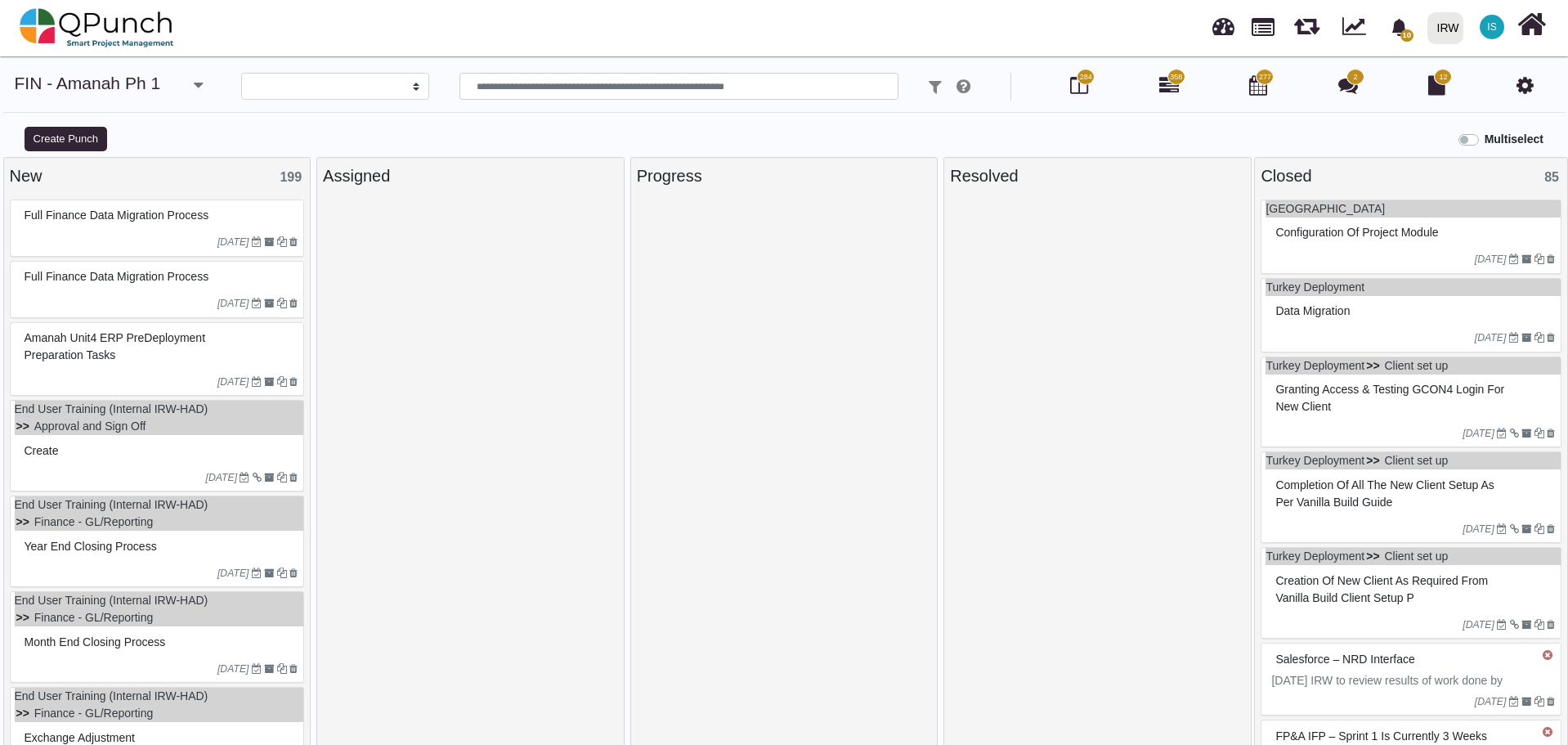
select select
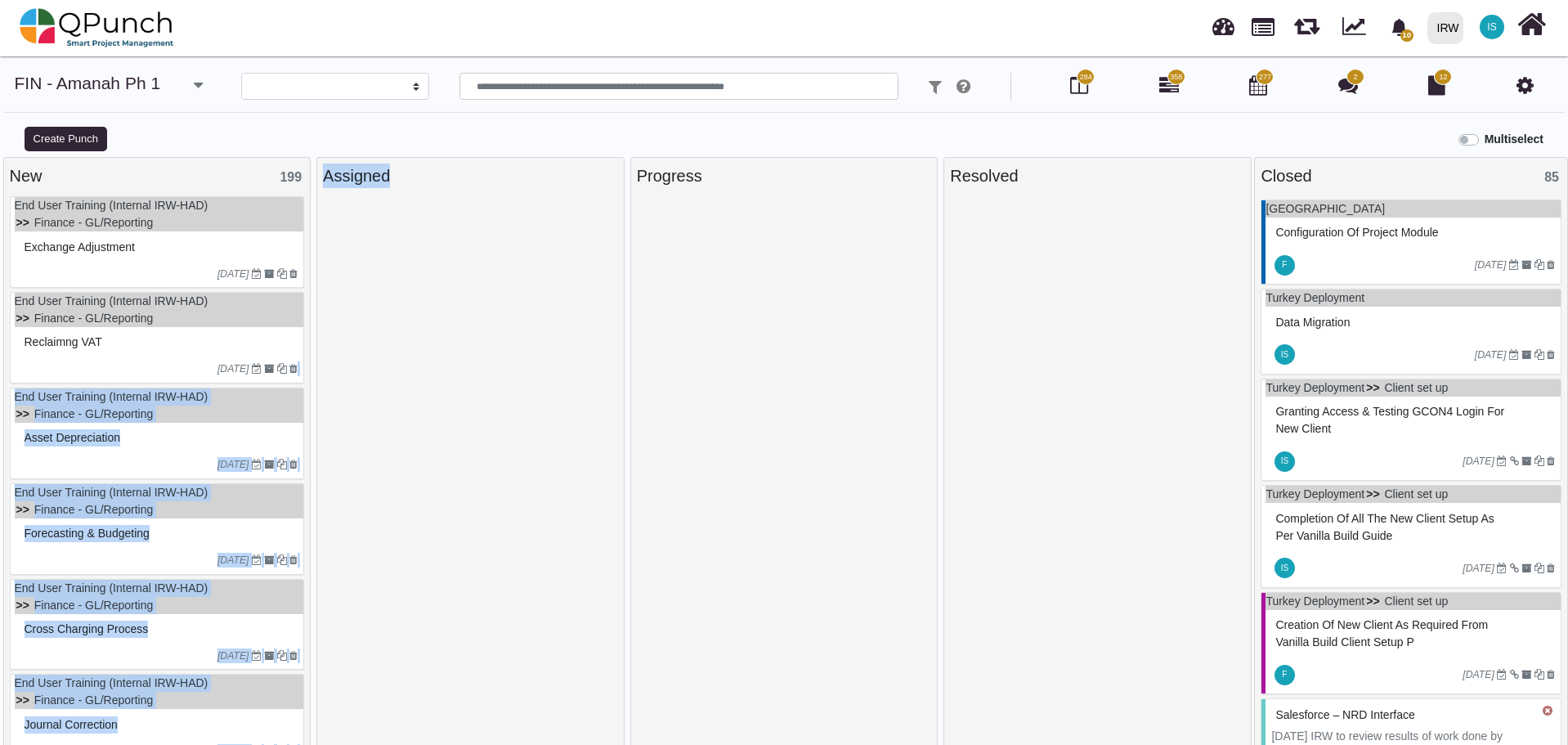
drag, startPoint x: 309, startPoint y: 371, endPoint x: 323, endPoint y: 298, distance: 74.3
click at [323, 298] on div "New 199 Full Finance Data Migration Process [DATE] Full Finance Data Migration …" at bounding box center [784, 458] width 1568 height 604
click at [455, 339] on div at bounding box center [470, 475] width 295 height 552
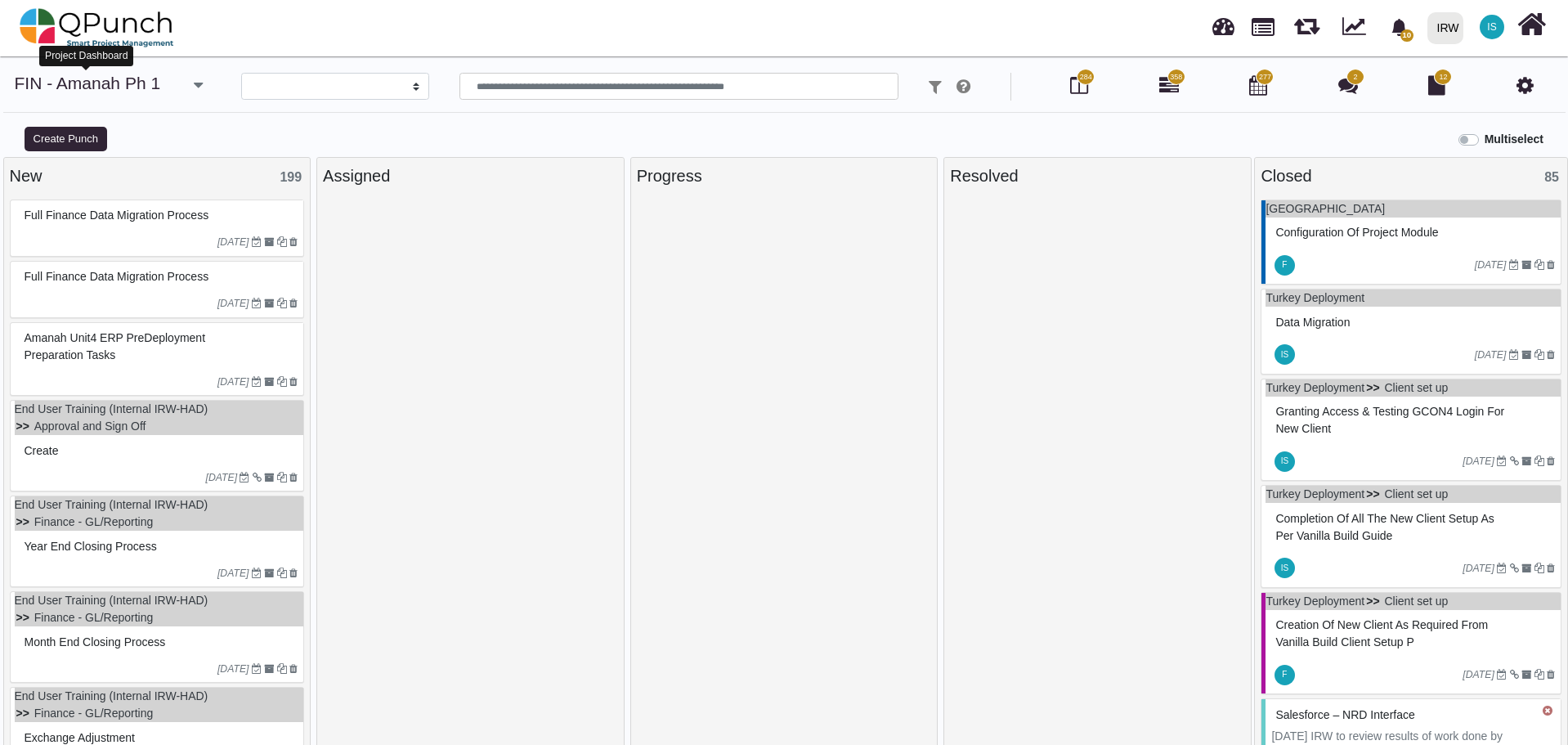
click at [129, 91] on link "FIN - Amanah Ph 1" at bounding box center [87, 83] width 147 height 19
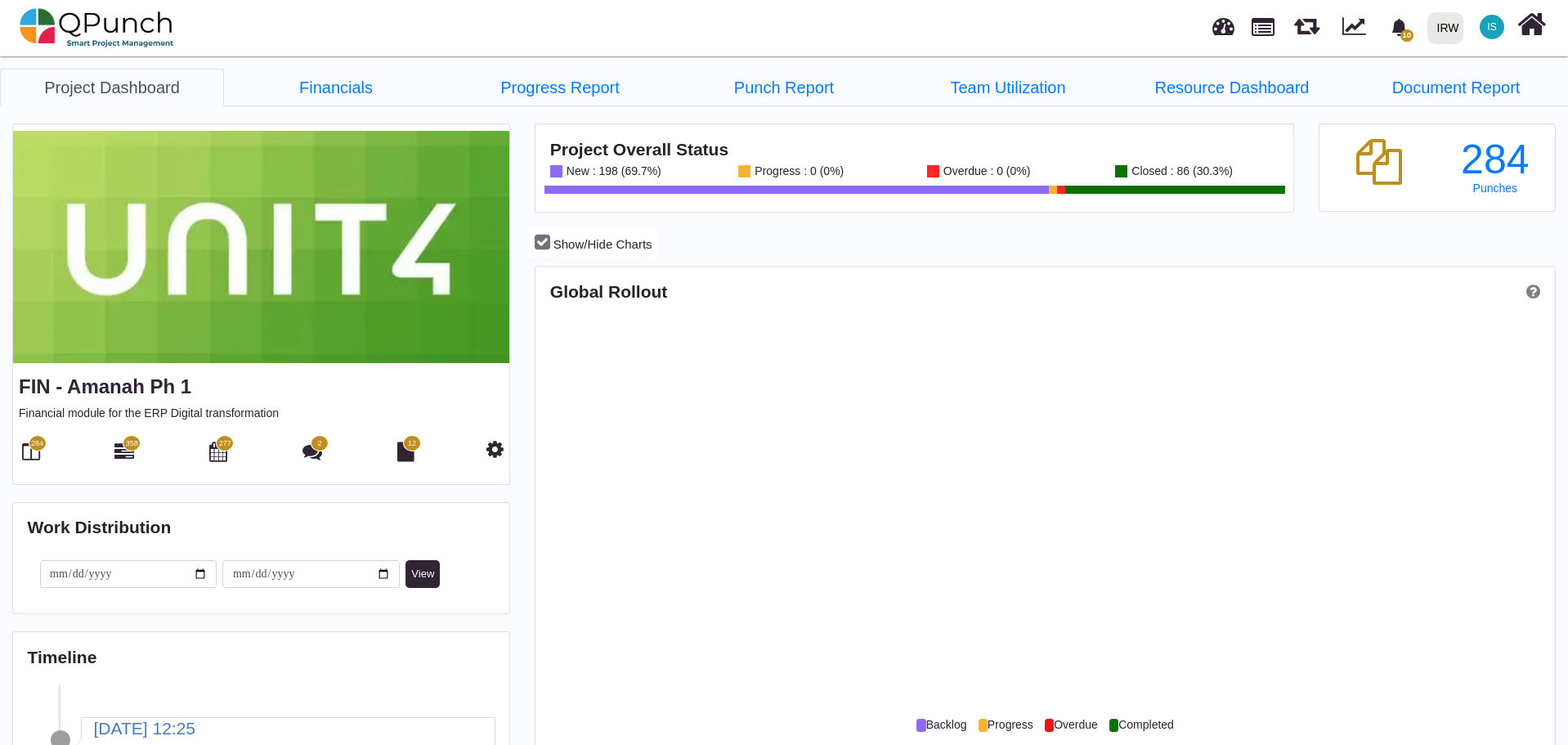
scroll to position [327, 338]
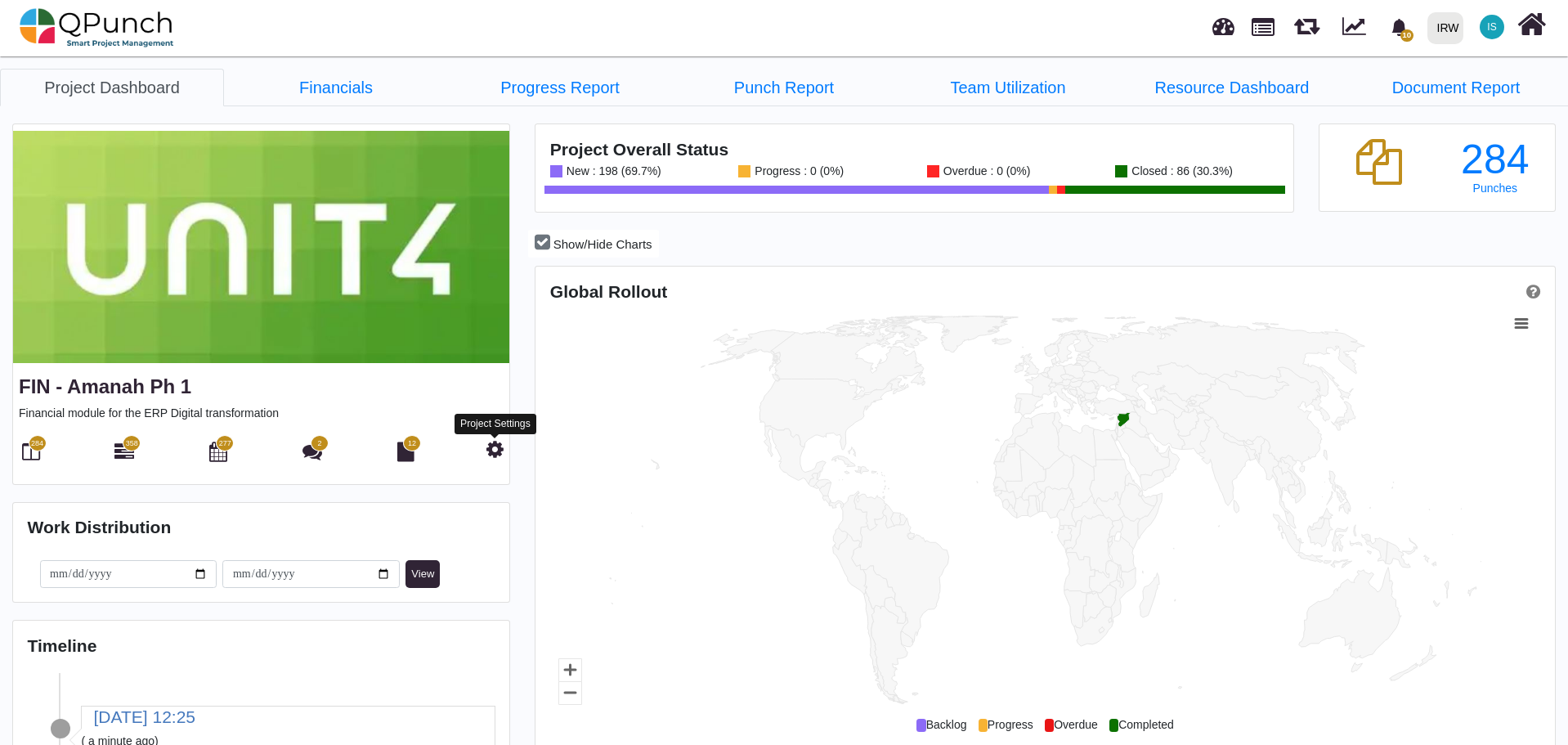
click at [491, 445] on icon at bounding box center [495, 449] width 17 height 20
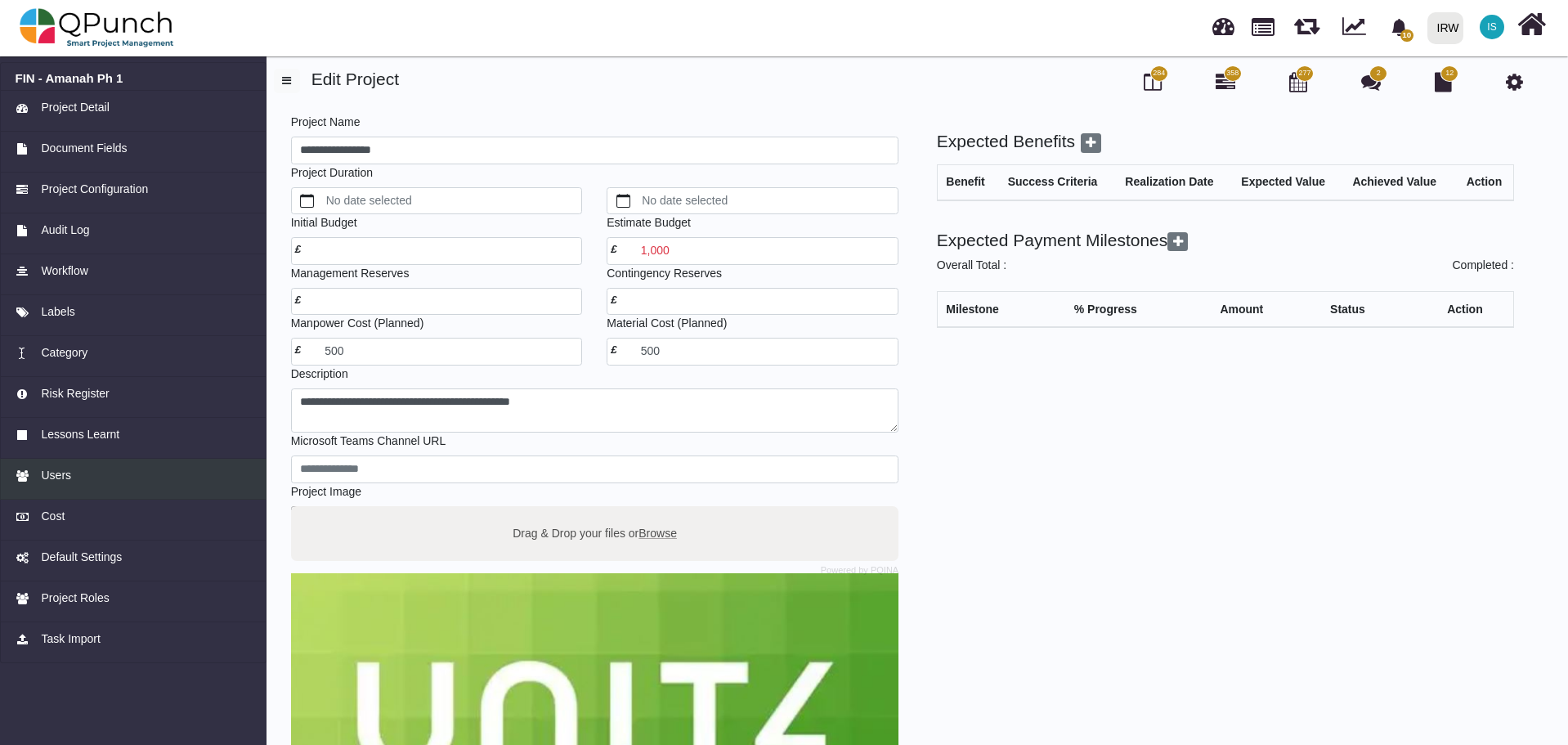
click at [52, 473] on span "Users" at bounding box center [56, 475] width 31 height 17
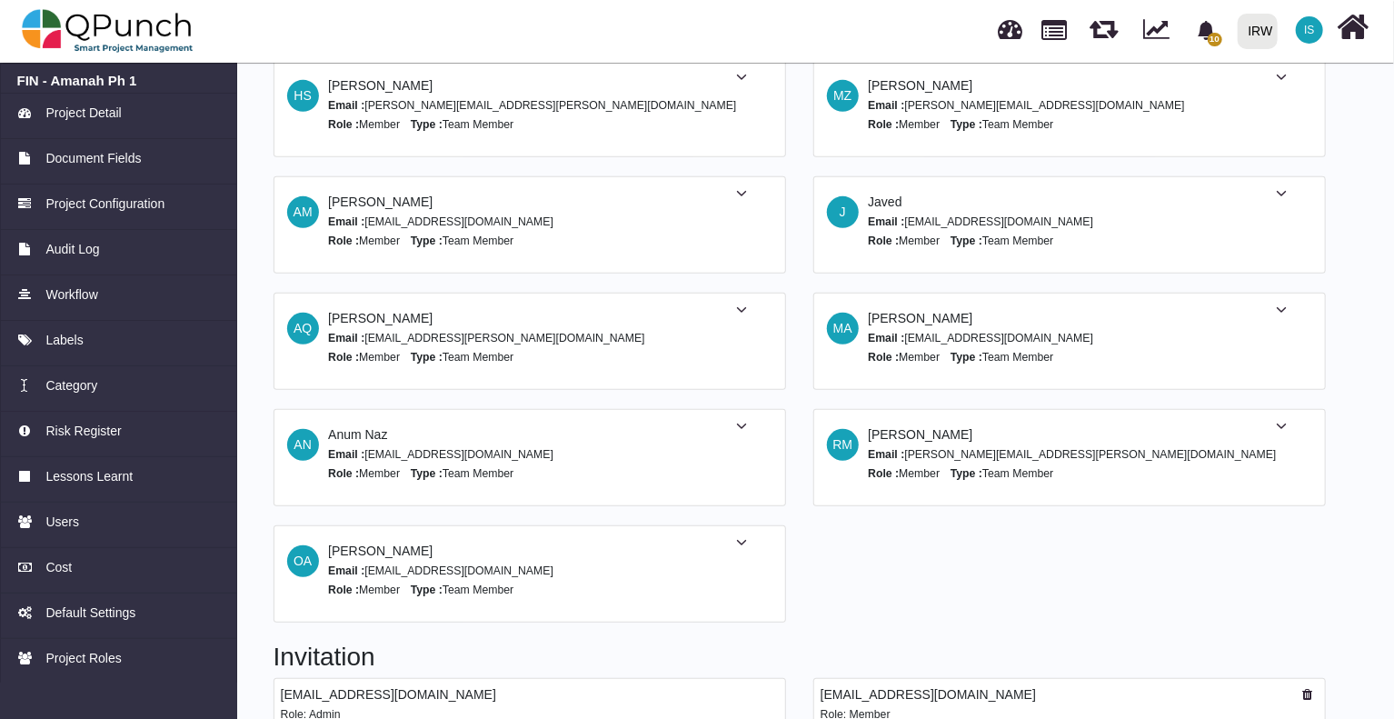
scroll to position [646, 0]
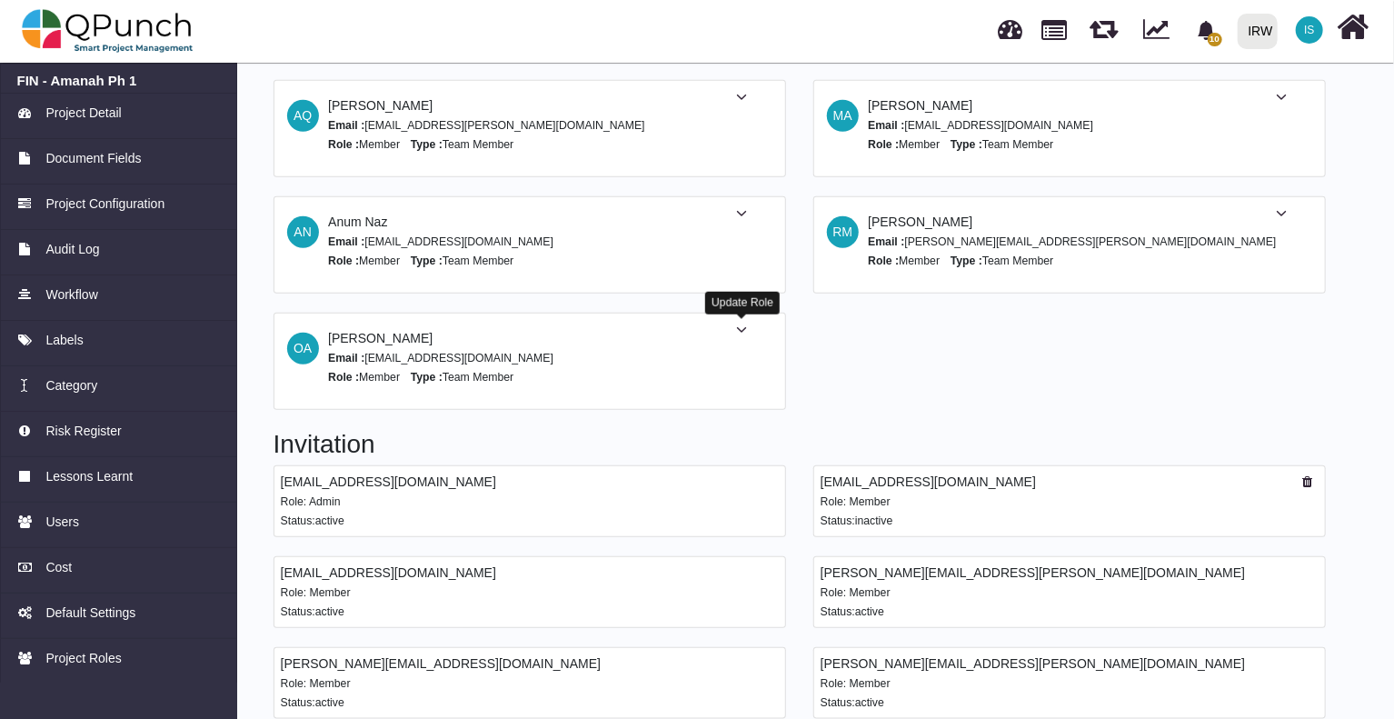
click at [741, 332] on icon at bounding box center [741, 329] width 11 height 13
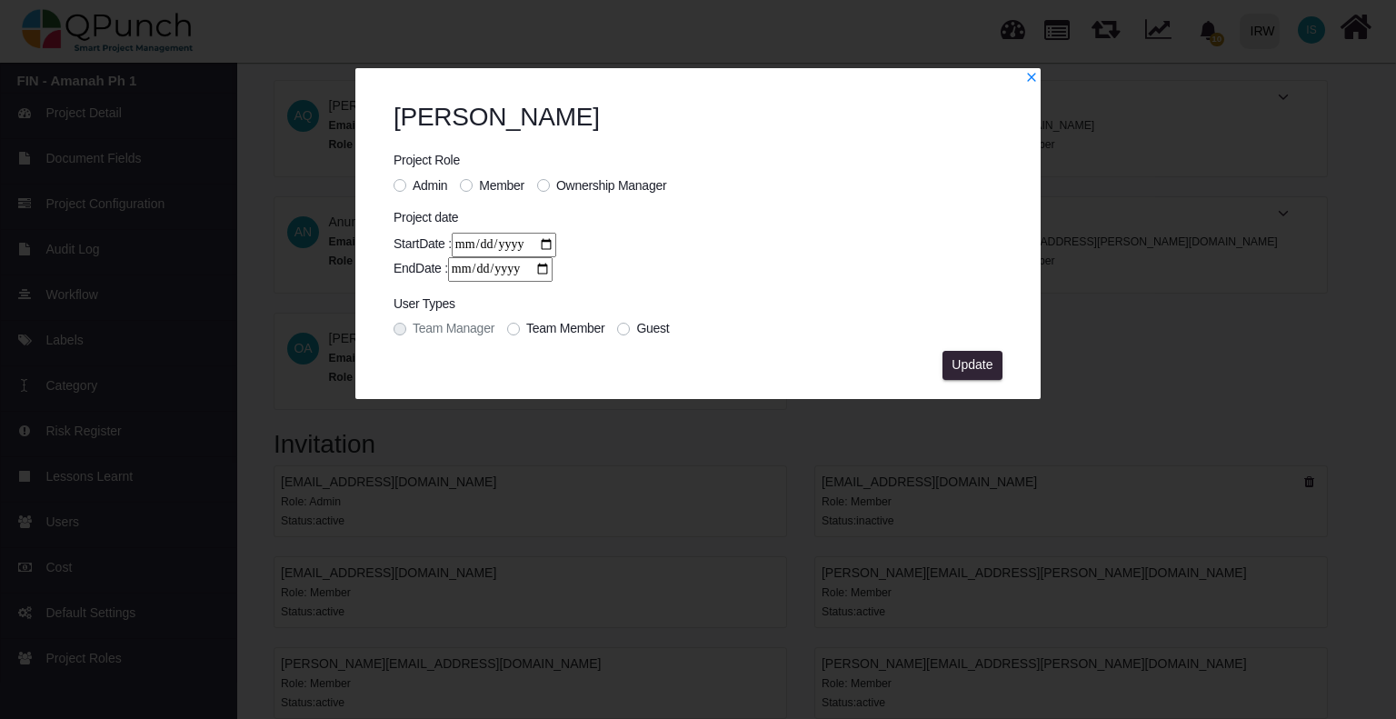
click at [412, 192] on label "Admin" at bounding box center [429, 185] width 35 height 19
click at [967, 360] on span "Update" at bounding box center [971, 364] width 41 height 15
